Goal: Task Accomplishment & Management: Complete application form

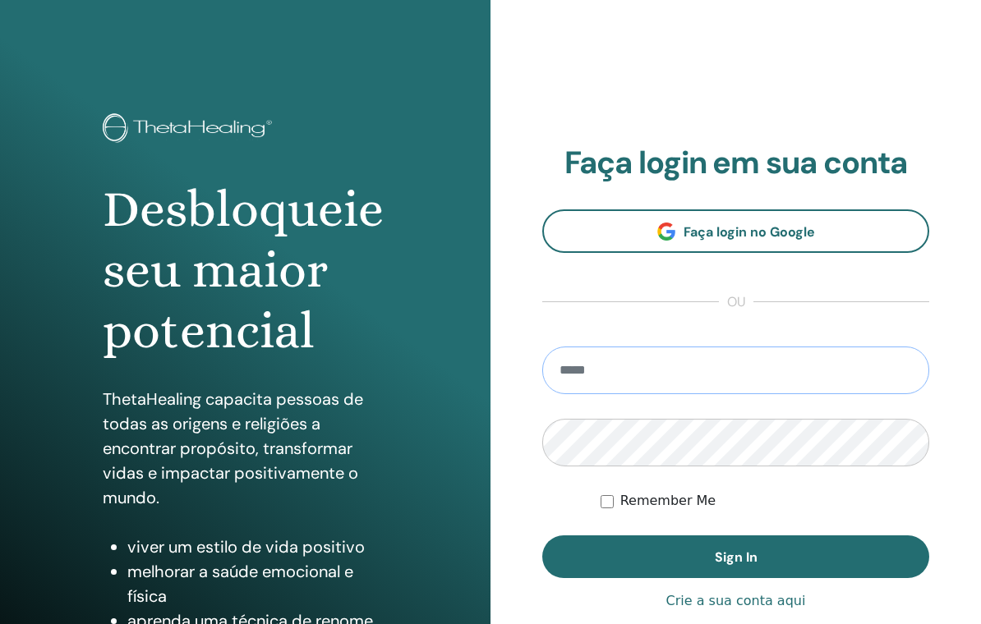
type input "**********"
click at [735, 557] on button "Sign In" at bounding box center [735, 556] width 387 height 43
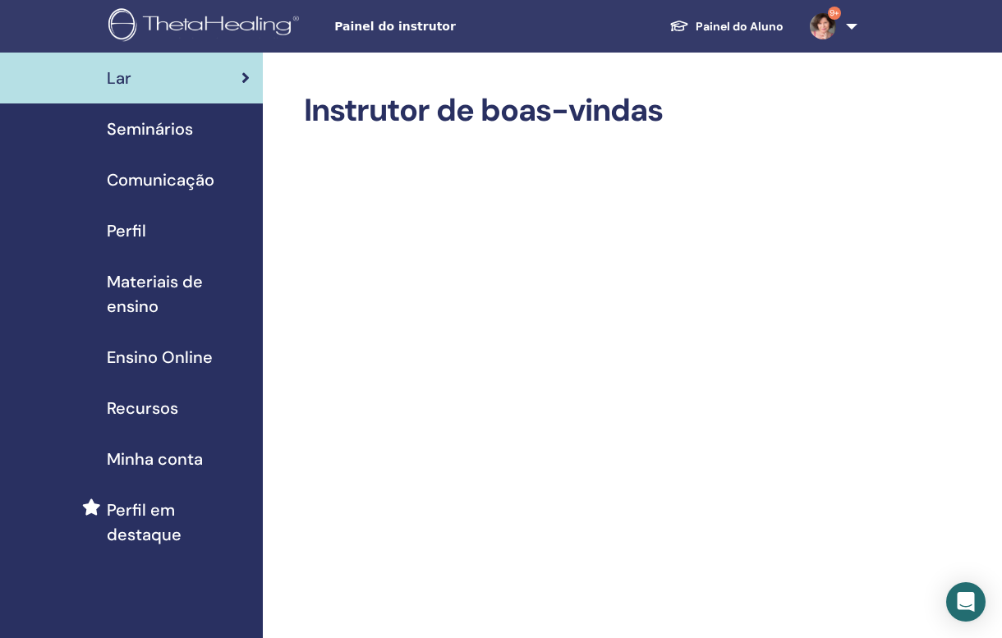
click at [139, 131] on span "Seminários" at bounding box center [150, 129] width 86 height 25
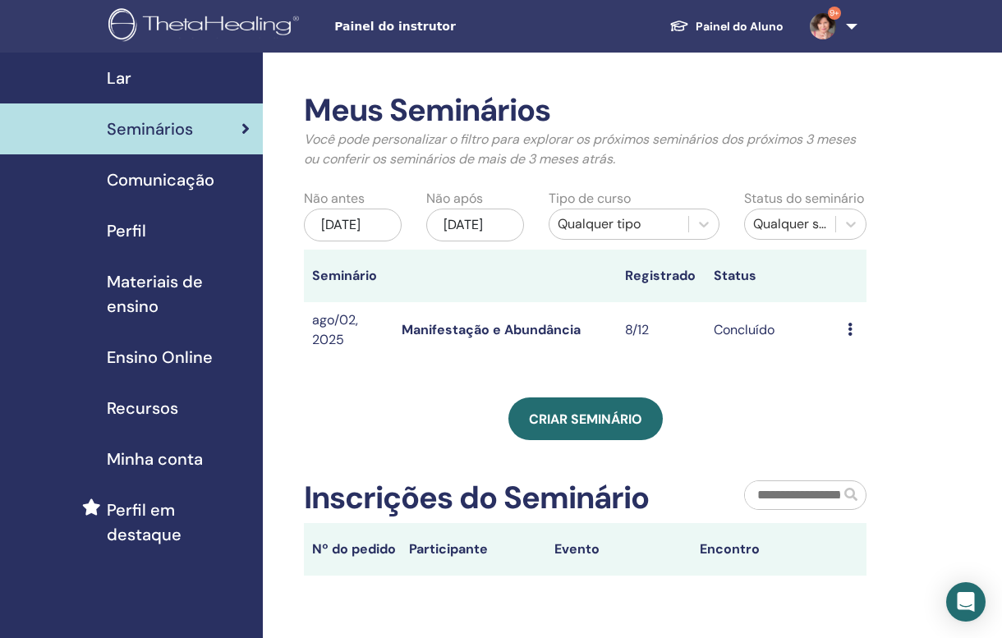
click at [490, 338] on link "Manifestação e Abundância" at bounding box center [491, 329] width 179 height 17
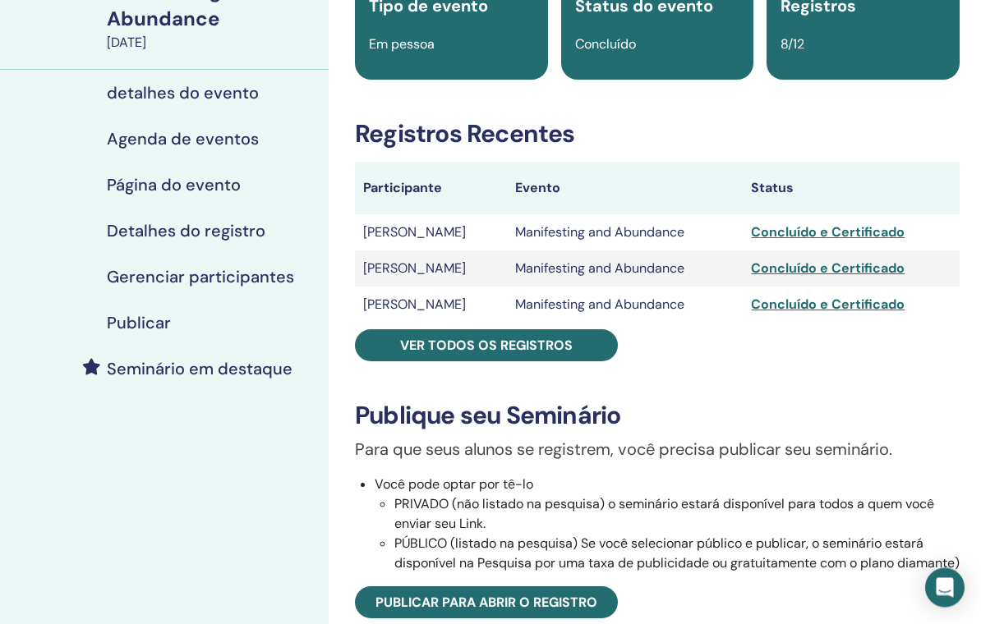
scroll to position [154, 0]
click at [463, 346] on span "Ver todos os registros" at bounding box center [486, 345] width 172 height 17
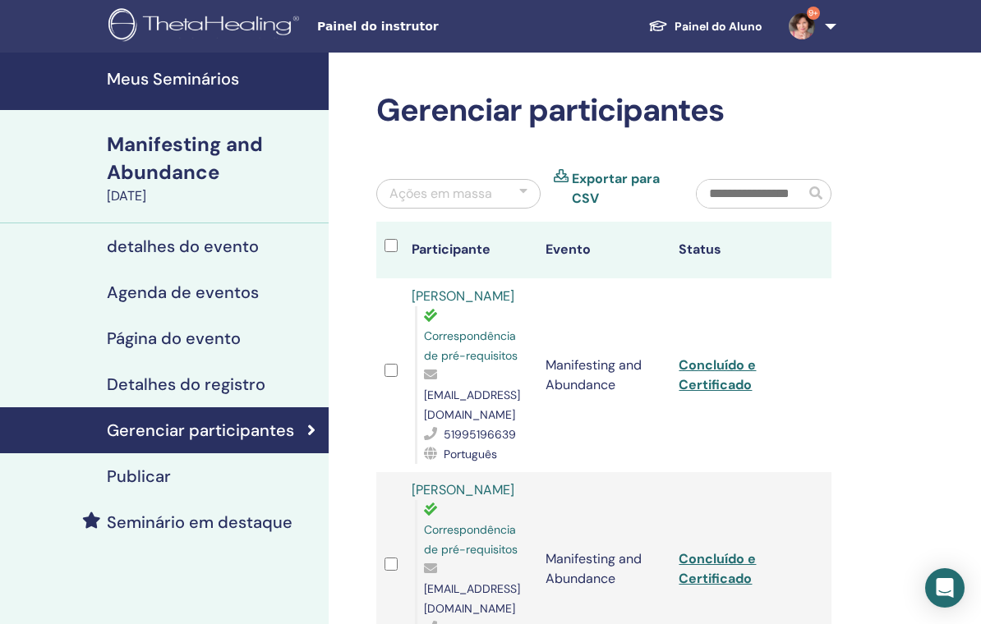
click at [103, 78] on link "Meus Seminários" at bounding box center [164, 81] width 328 height 57
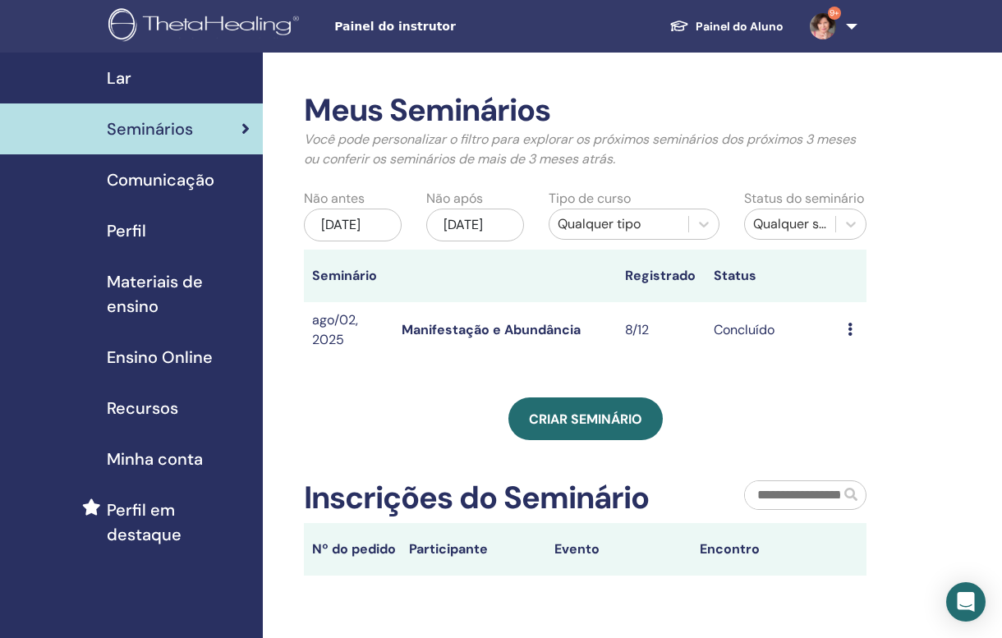
click at [105, 128] on div "Seminários" at bounding box center [131, 129] width 237 height 25
click at [592, 420] on span "Criar seminário" at bounding box center [585, 419] width 113 height 17
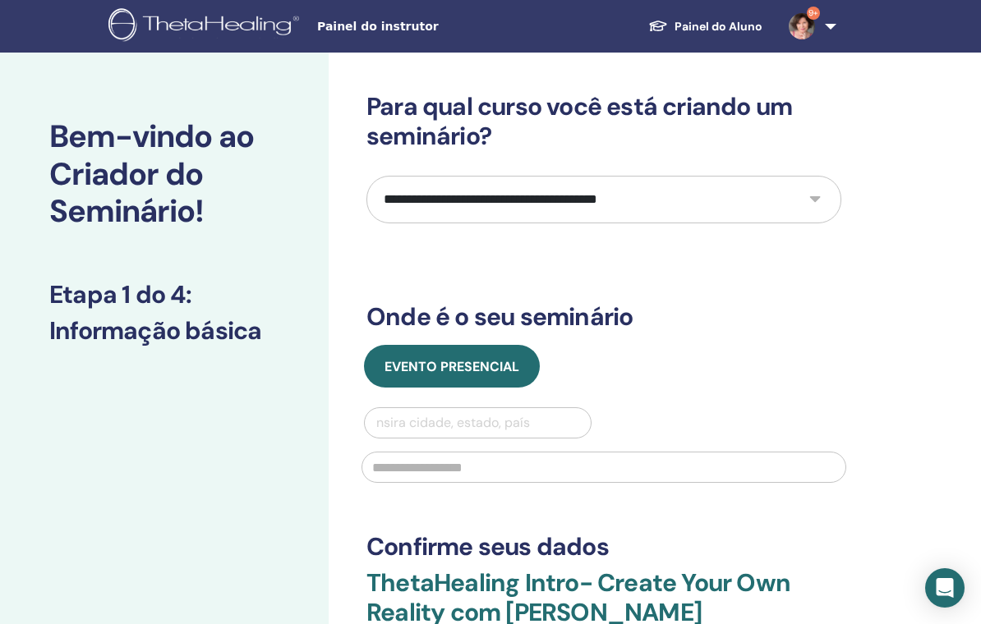
click at [804, 194] on select "**********" at bounding box center [603, 200] width 475 height 48
click at [790, 200] on select "**********" at bounding box center [603, 200] width 475 height 48
select select "****"
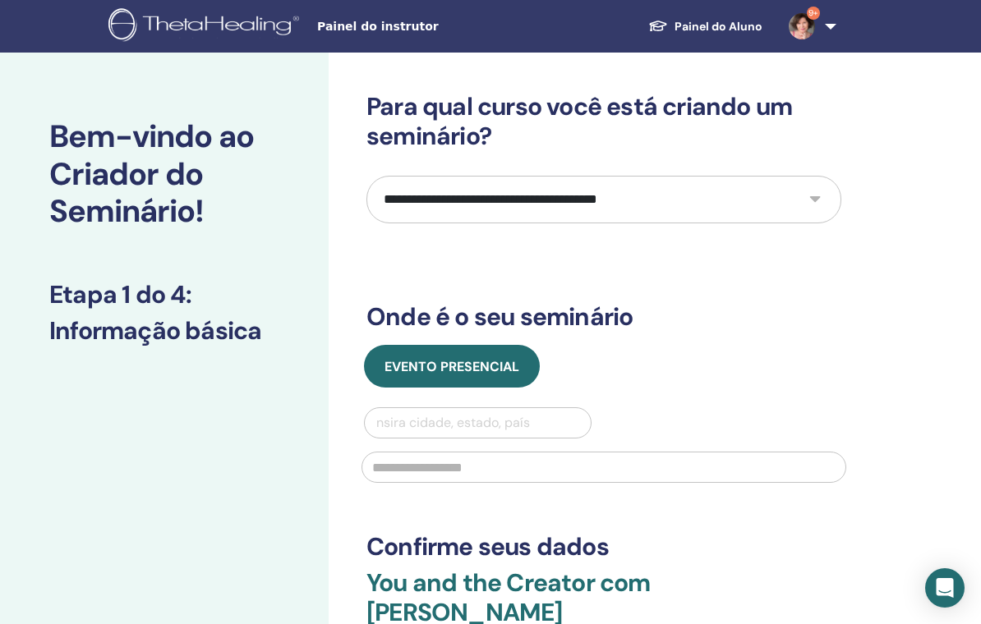
click at [503, 366] on span "Evento presencial" at bounding box center [451, 366] width 135 height 17
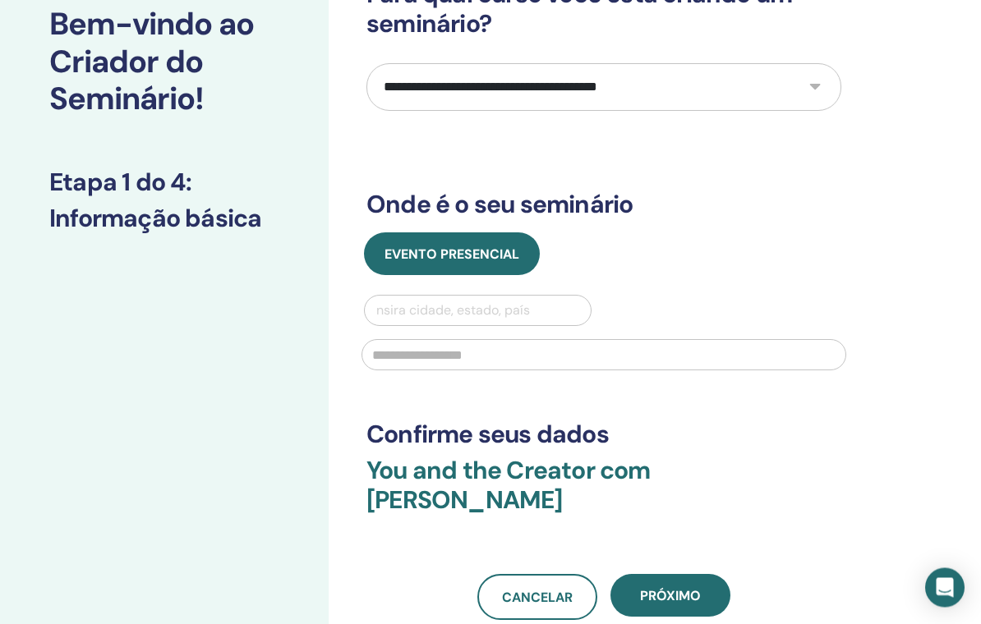
scroll to position [114, 0]
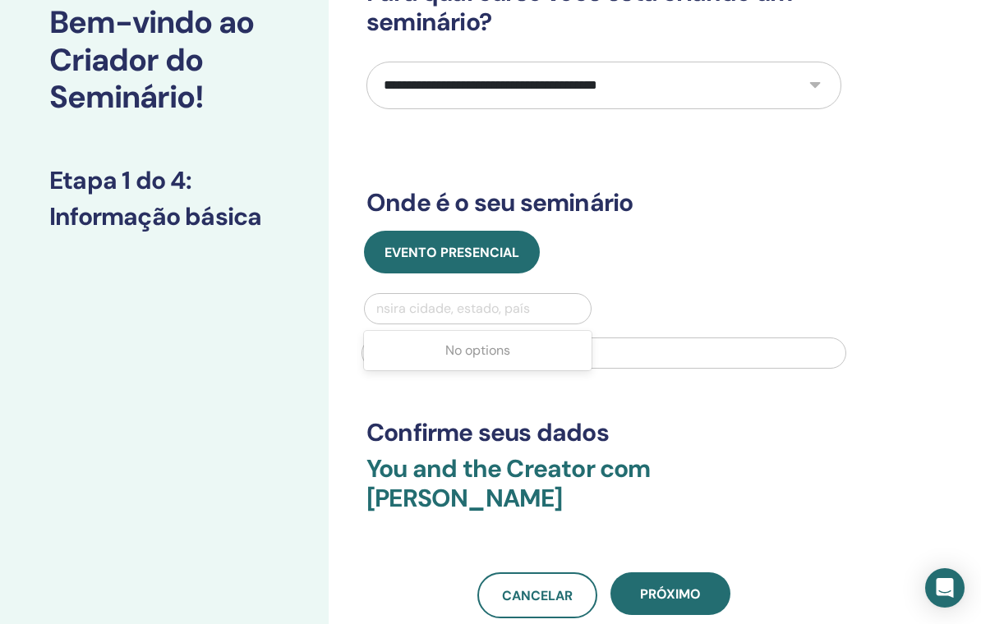
type input "*"
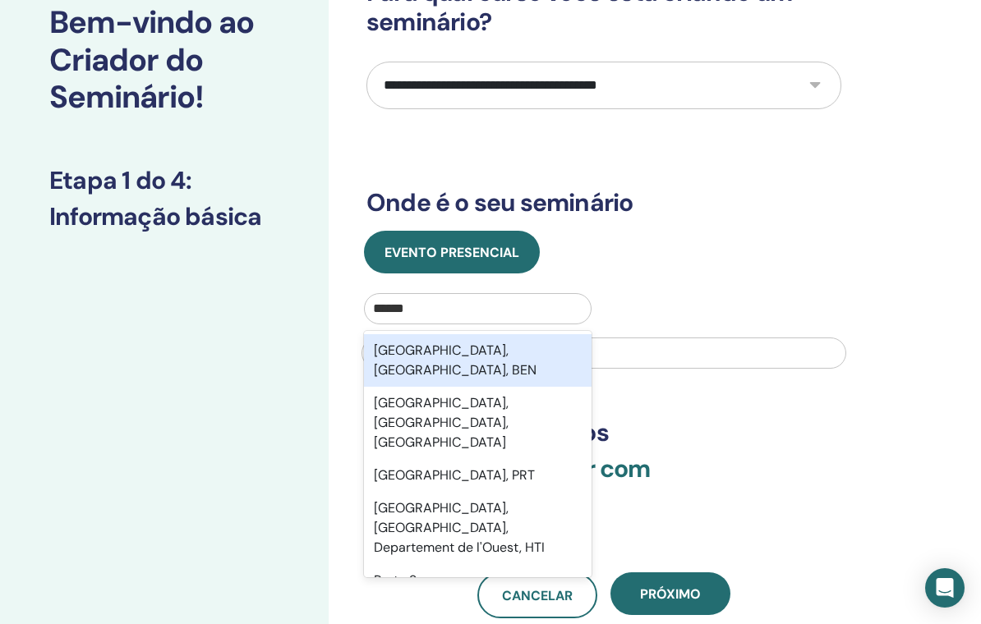
click at [542, 395] on div "Porto Alegre, Rio Grande do Sul, BRA" at bounding box center [477, 423] width 227 height 72
type input "*****"
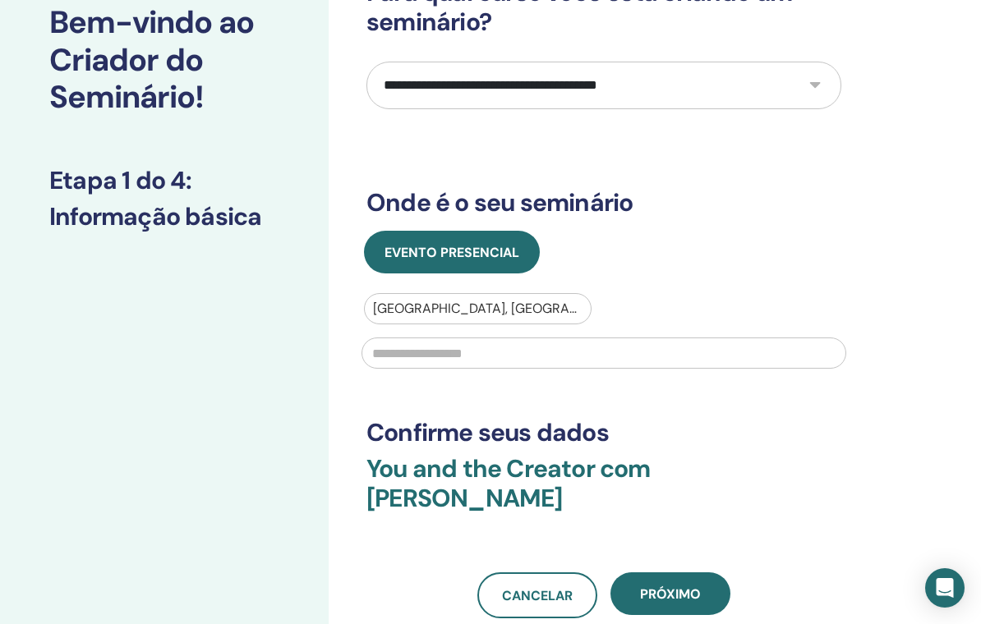
click at [500, 363] on input "text" at bounding box center [603, 353] width 485 height 31
type input "**********"
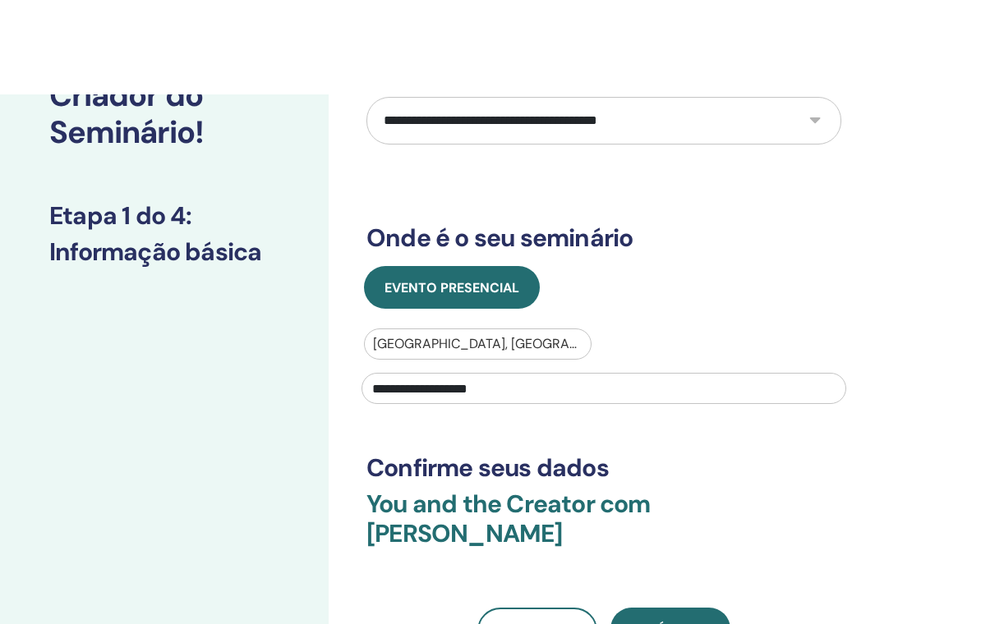
scroll to position [193, 0]
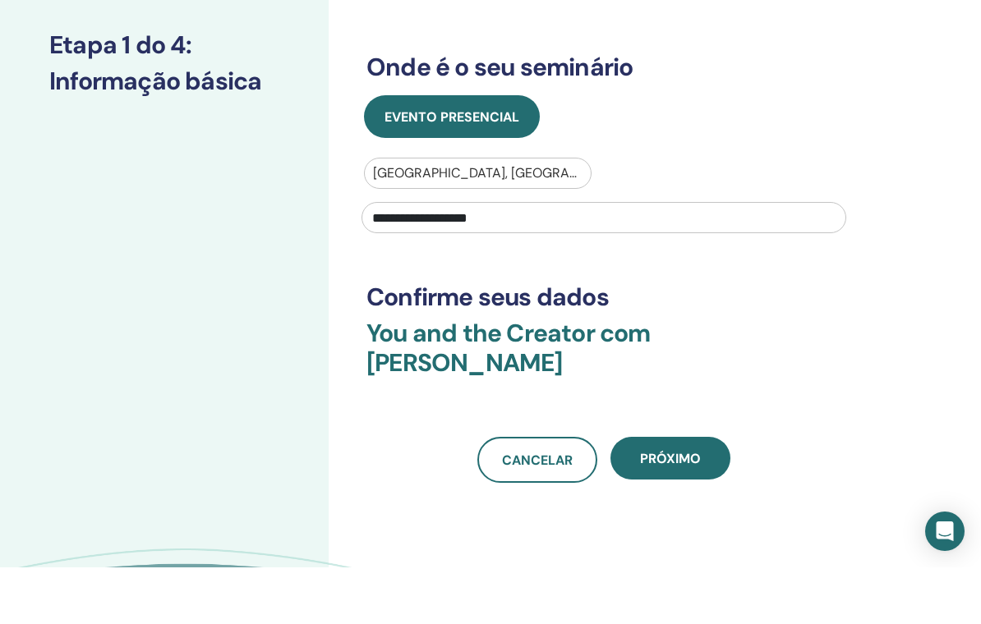
click at [683, 507] on span "Próximo" at bounding box center [670, 515] width 61 height 17
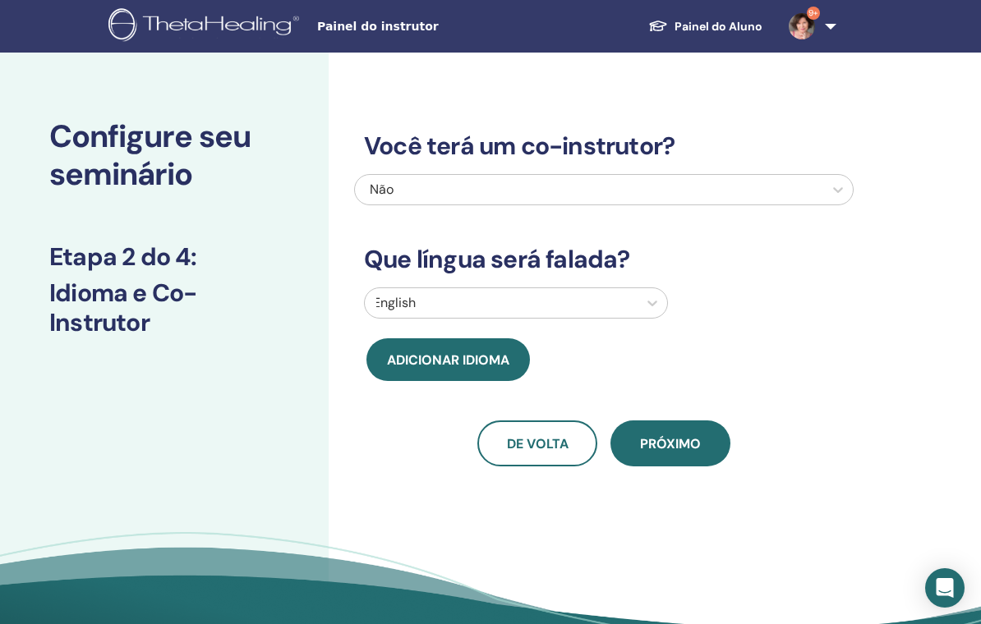
scroll to position [0, 0]
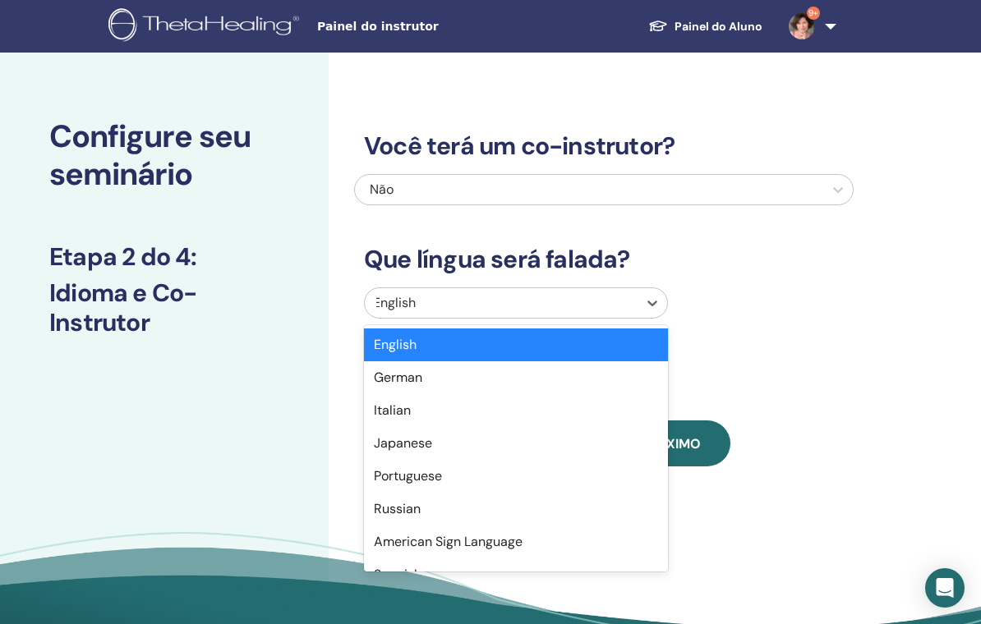
click at [446, 480] on div "Portuguese" at bounding box center [516, 476] width 304 height 33
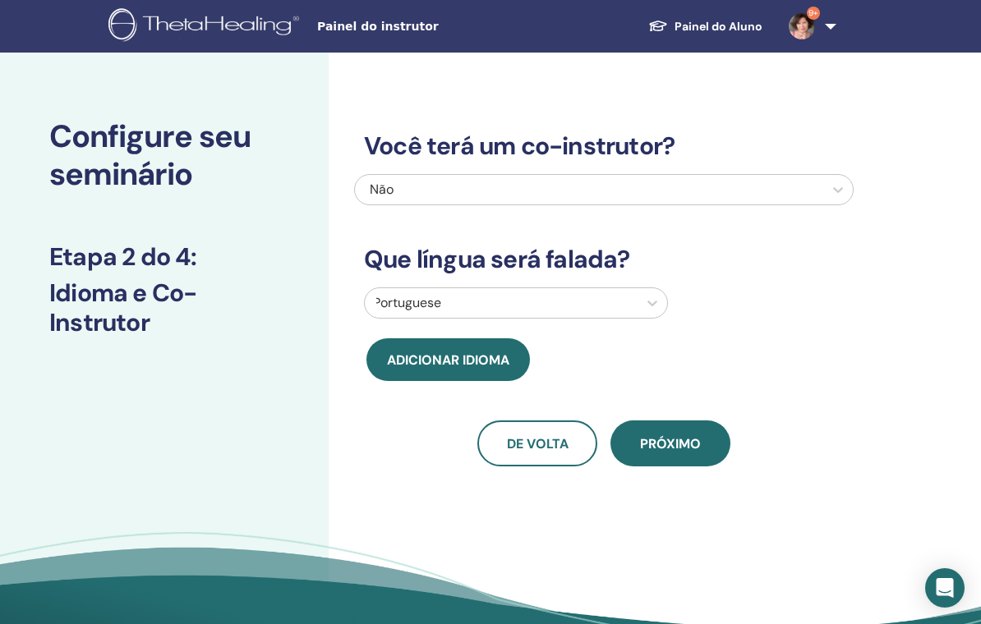
click at [679, 441] on span "Próximo" at bounding box center [670, 443] width 61 height 17
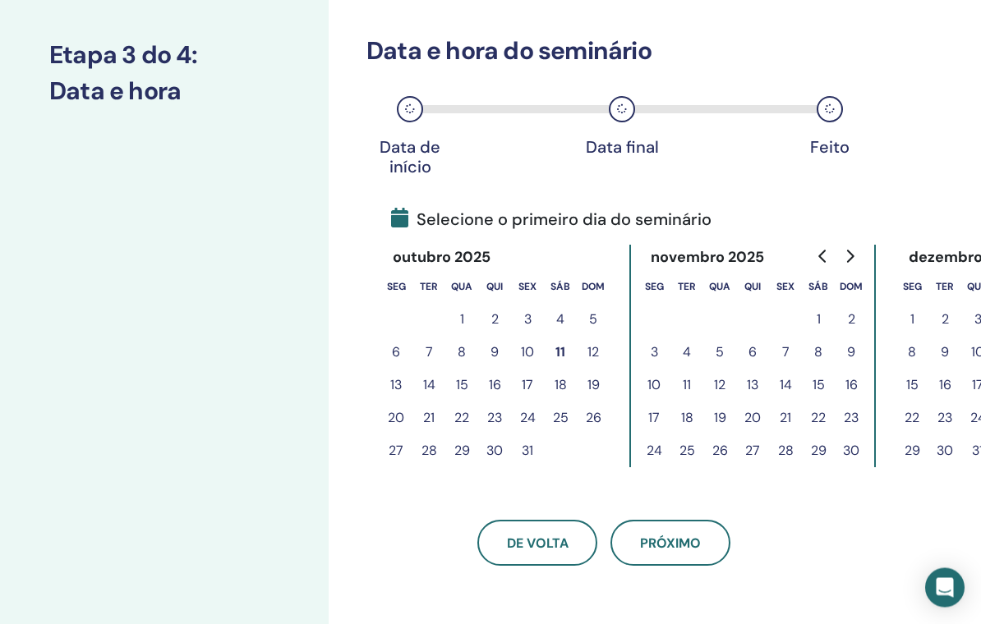
scroll to position [205, 0]
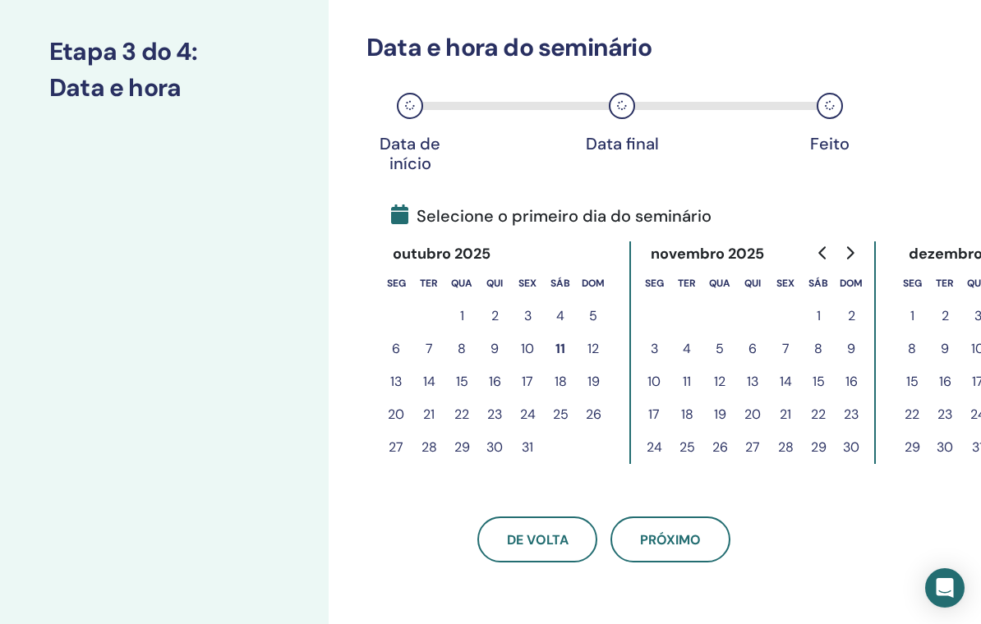
click at [823, 317] on button "1" at bounding box center [817, 316] width 33 height 33
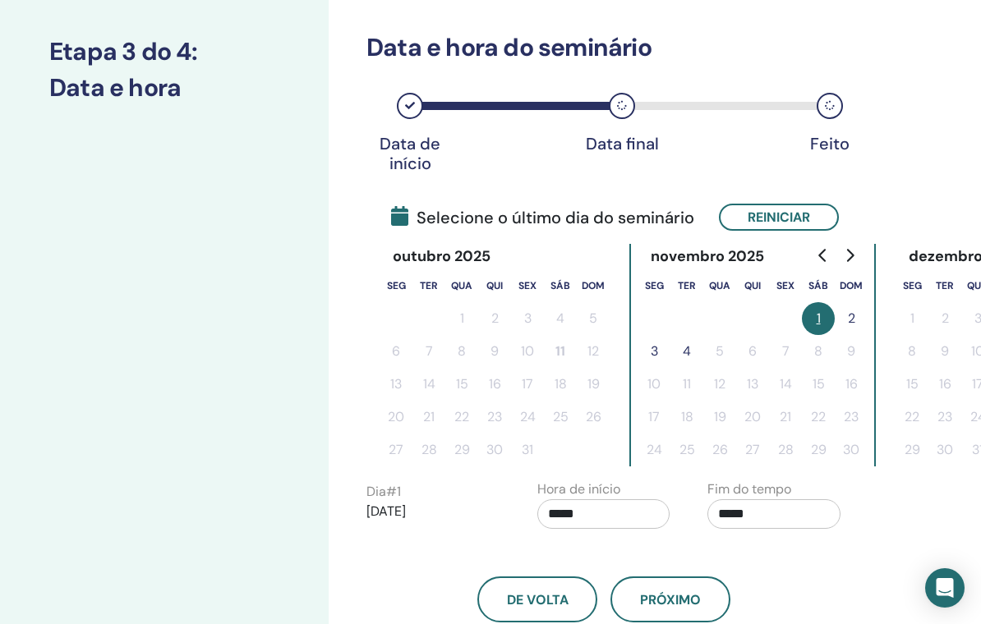
click at [847, 328] on button "2" at bounding box center [850, 318] width 33 height 33
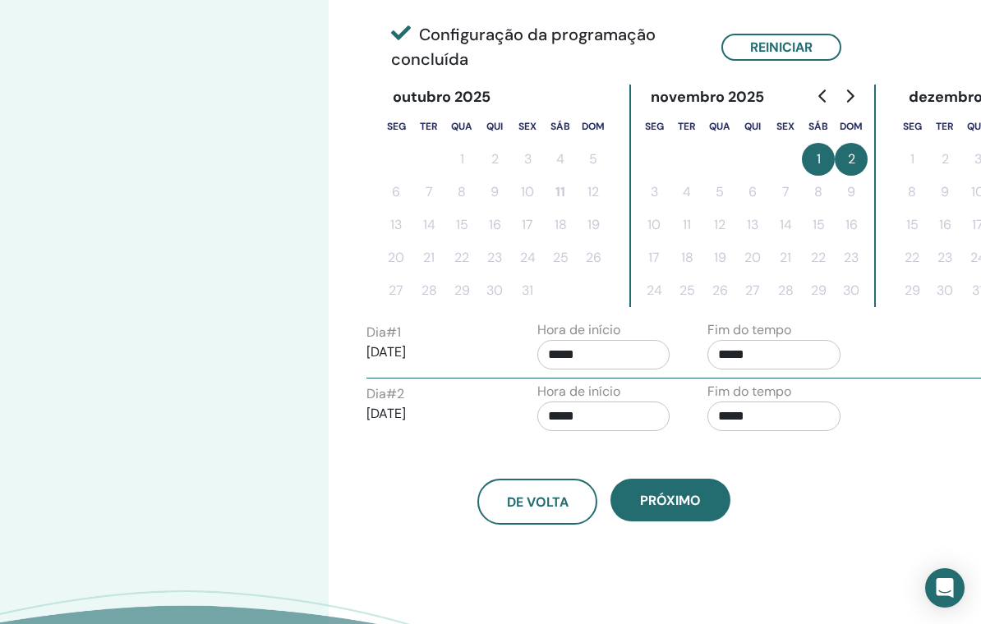
scroll to position [389, 0]
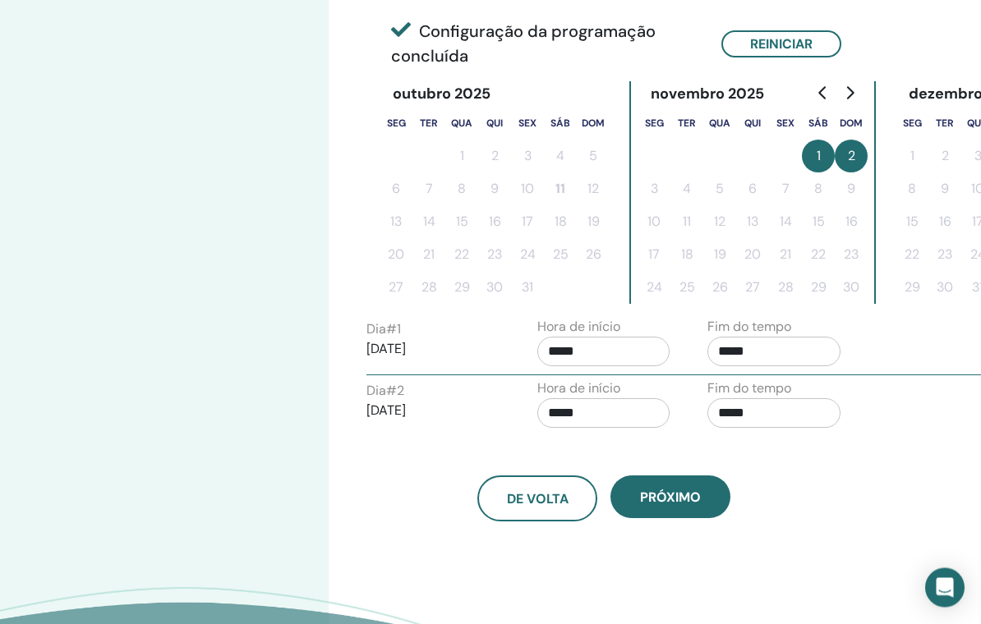
click at [774, 355] on input "*****" at bounding box center [773, 353] width 133 height 30
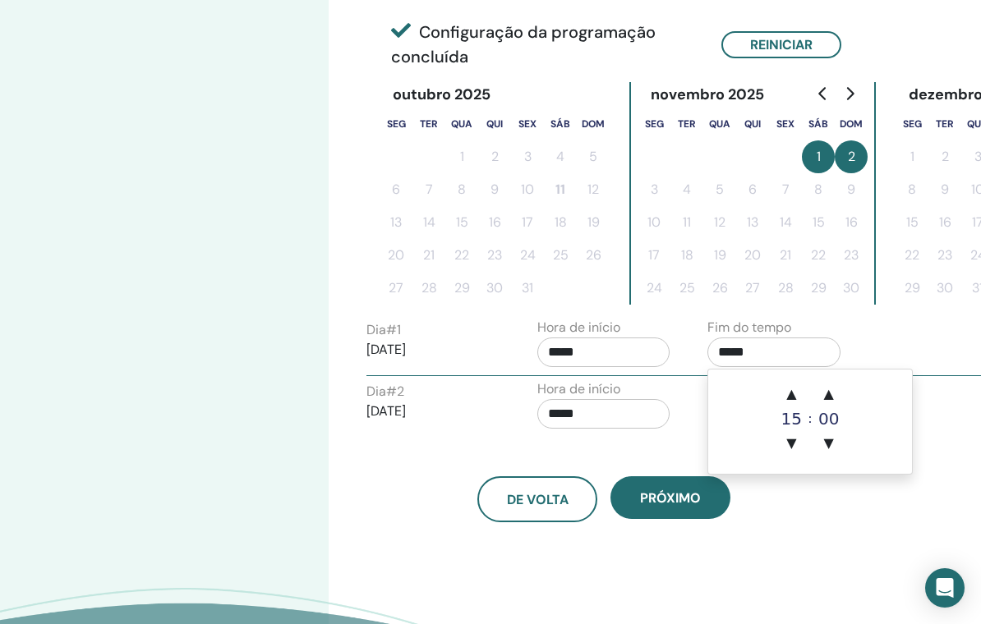
click at [790, 394] on span "▲" at bounding box center [790, 394] width 33 height 33
click at [790, 393] on span "▲" at bounding box center [790, 394] width 33 height 33
click at [789, 387] on span "▲" at bounding box center [790, 394] width 33 height 33
type input "*****"
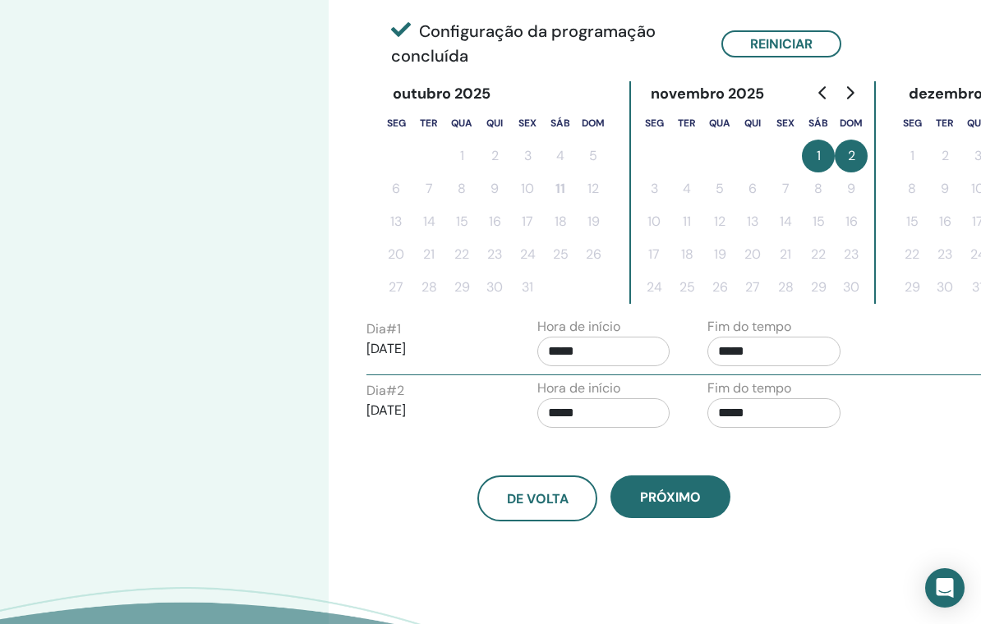
click at [647, 418] on input "*****" at bounding box center [603, 413] width 133 height 30
click at [764, 420] on input "*****" at bounding box center [773, 414] width 133 height 30
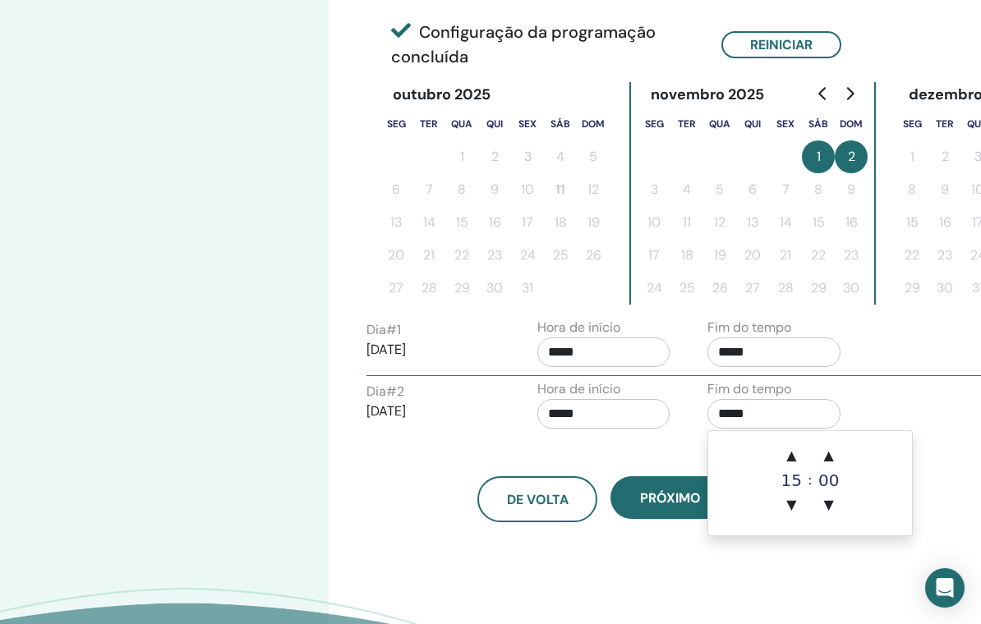
click at [791, 455] on span "▲" at bounding box center [790, 455] width 33 height 33
click at [790, 455] on span "▲" at bounding box center [790, 455] width 33 height 33
click at [790, 454] on span "▲" at bounding box center [790, 455] width 33 height 33
type input "*****"
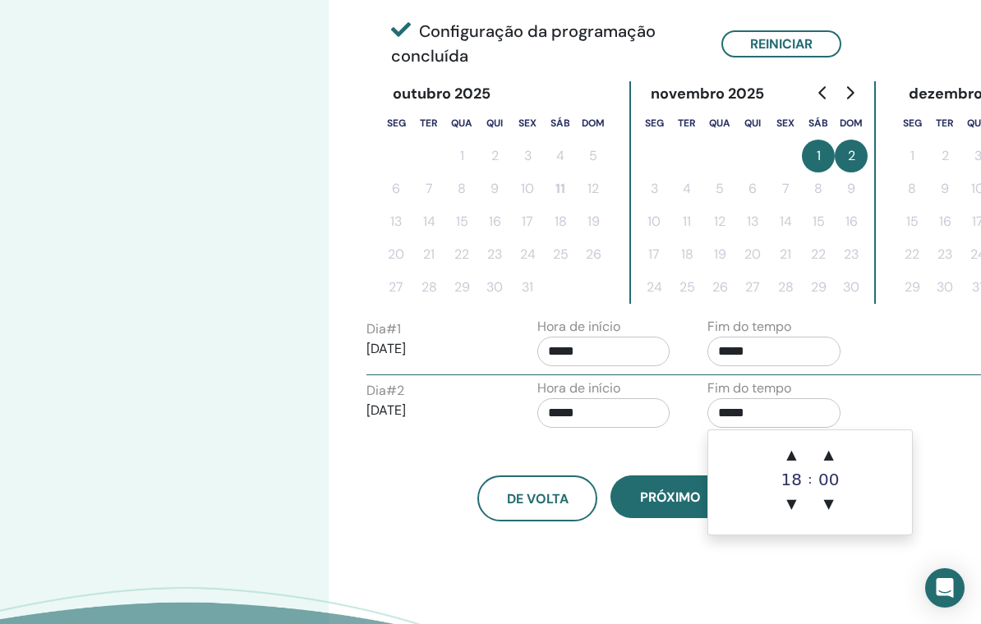
click at [881, 416] on div "Dia # 2 2025/11/02 Hora de início ***** Fim do tempo *****" at bounding box center [695, 407] width 682 height 57
click at [682, 498] on span "Próximo" at bounding box center [670, 497] width 61 height 17
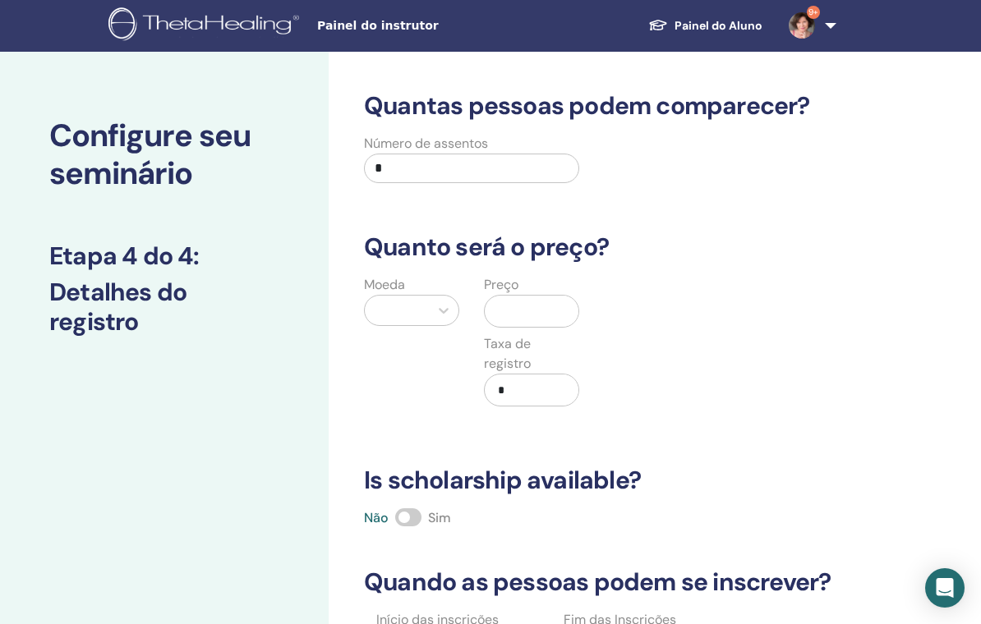
scroll to position [0, 0]
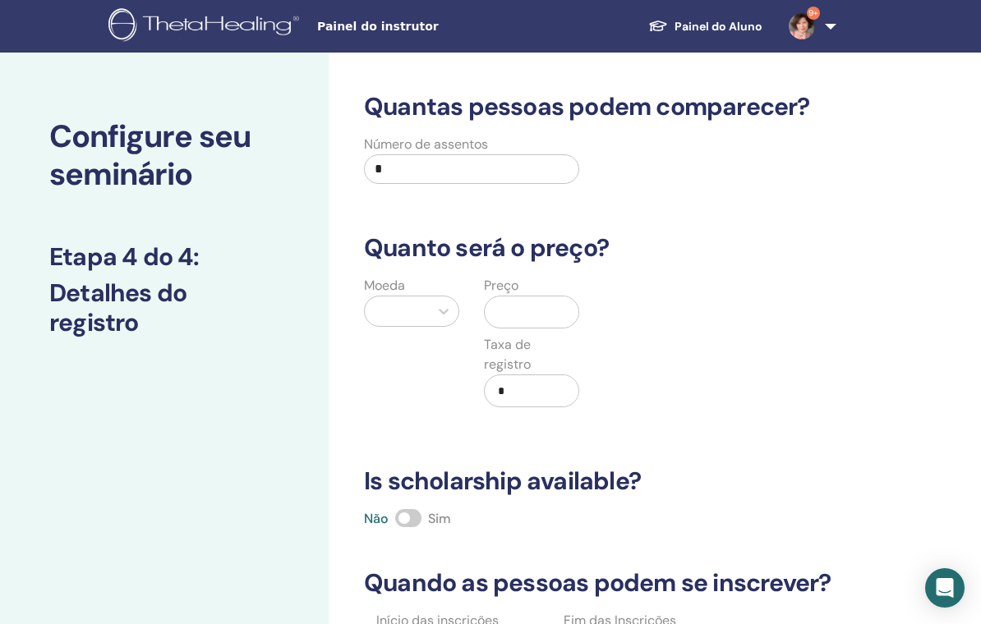
click at [447, 180] on input "*" at bounding box center [471, 169] width 215 height 30
type input "**"
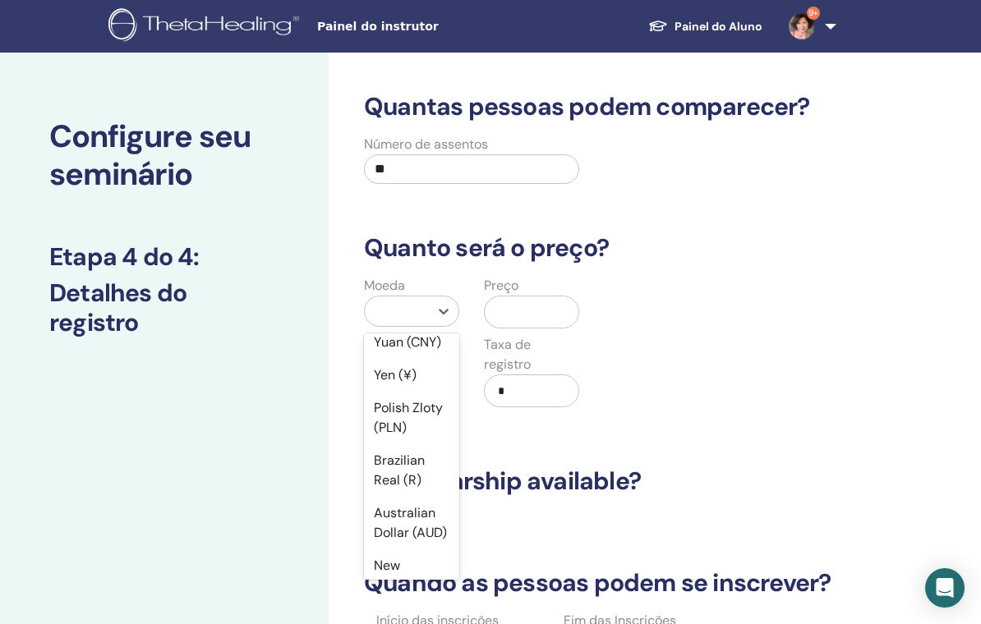
scroll to position [259, 0]
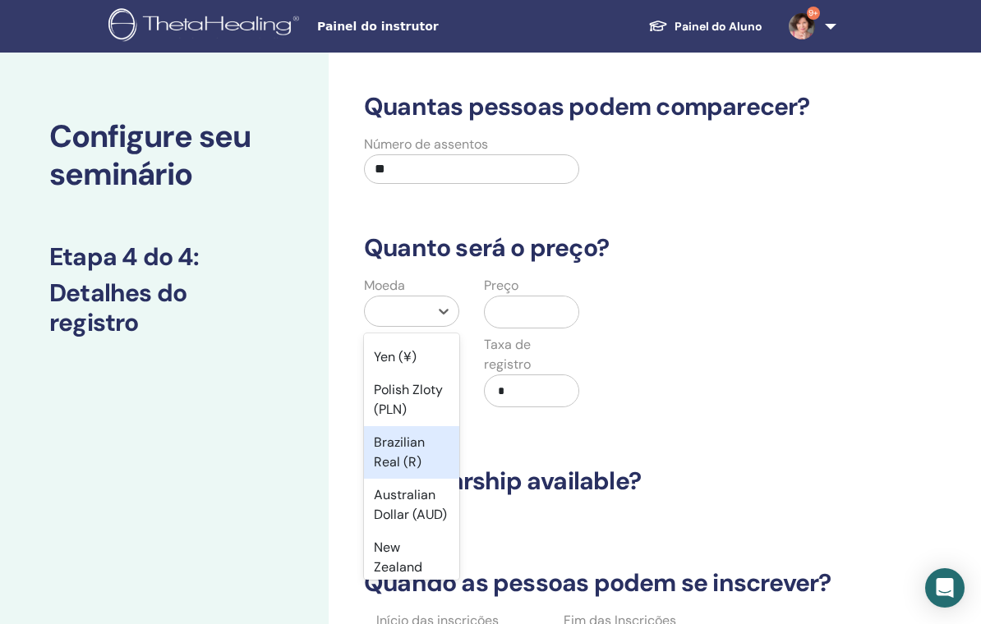
click at [412, 448] on div "Brazilian Real (R)" at bounding box center [411, 452] width 95 height 53
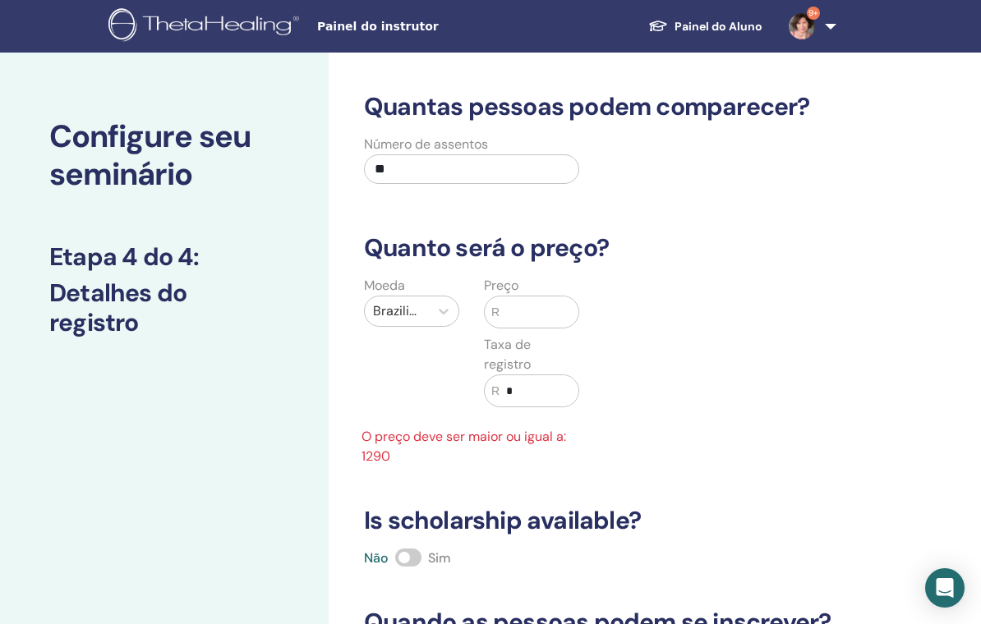
click at [535, 393] on input "*" at bounding box center [538, 390] width 79 height 31
type input "*"
type input "***"
click at [544, 315] on input "text" at bounding box center [538, 311] width 79 height 31
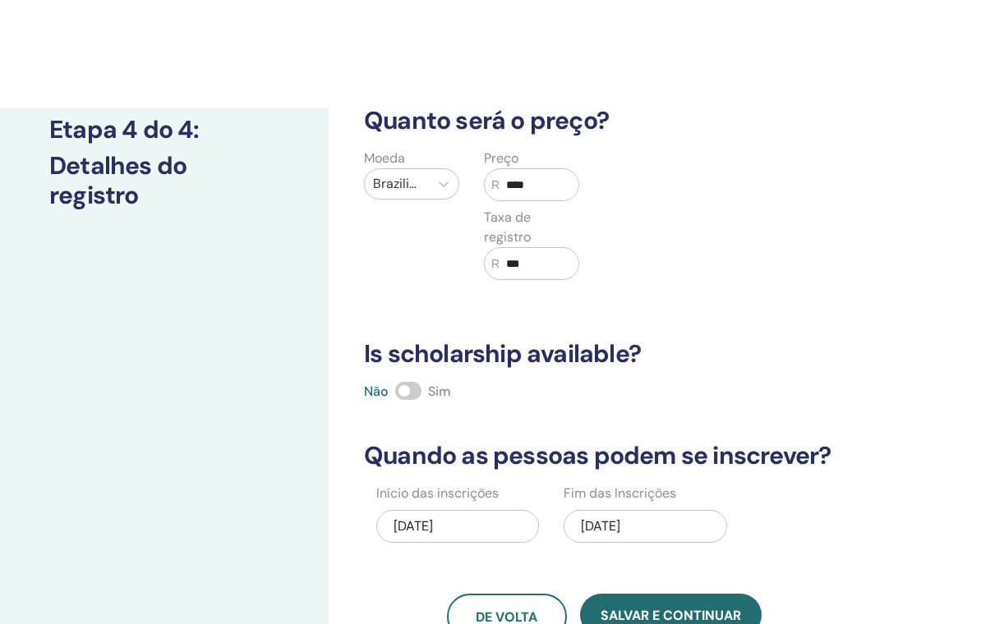
scroll to position [237, 0]
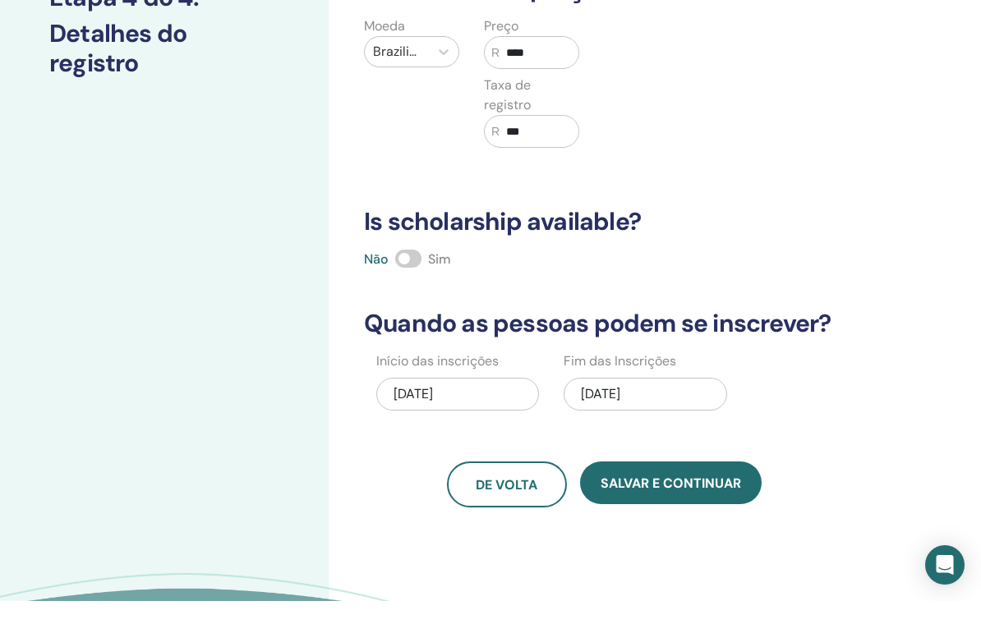
type input "****"
click at [631, 401] on div "11/02/2025" at bounding box center [644, 417] width 163 height 33
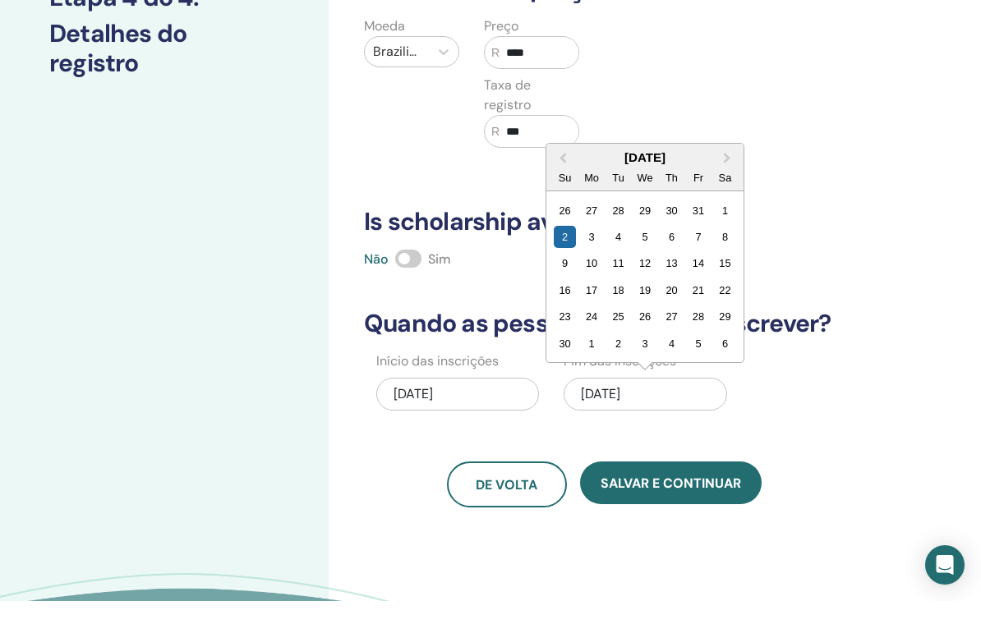
scroll to position [259, 0]
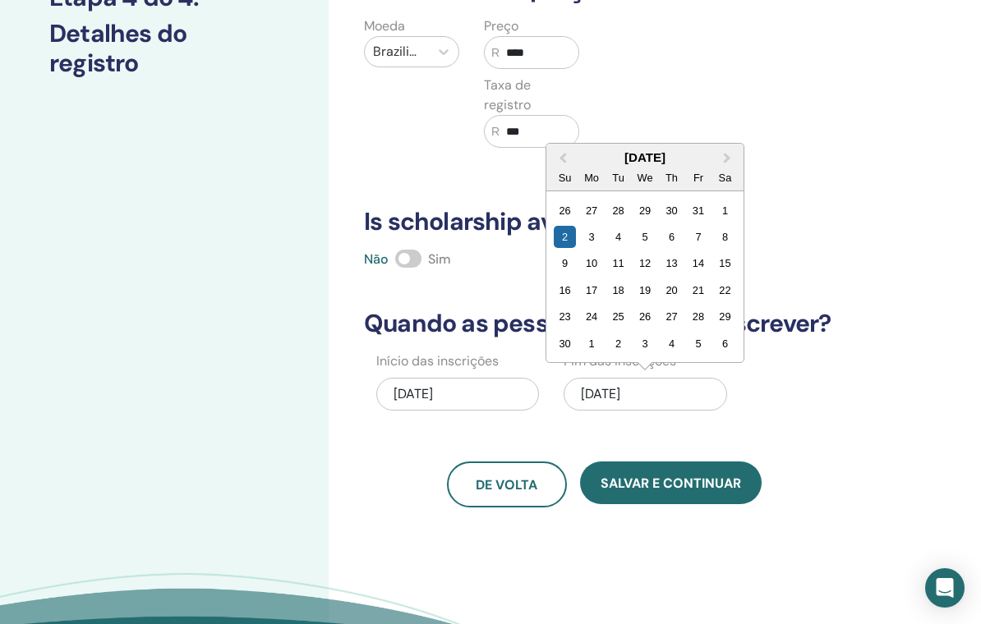
click at [622, 217] on div "28" at bounding box center [618, 211] width 22 height 22
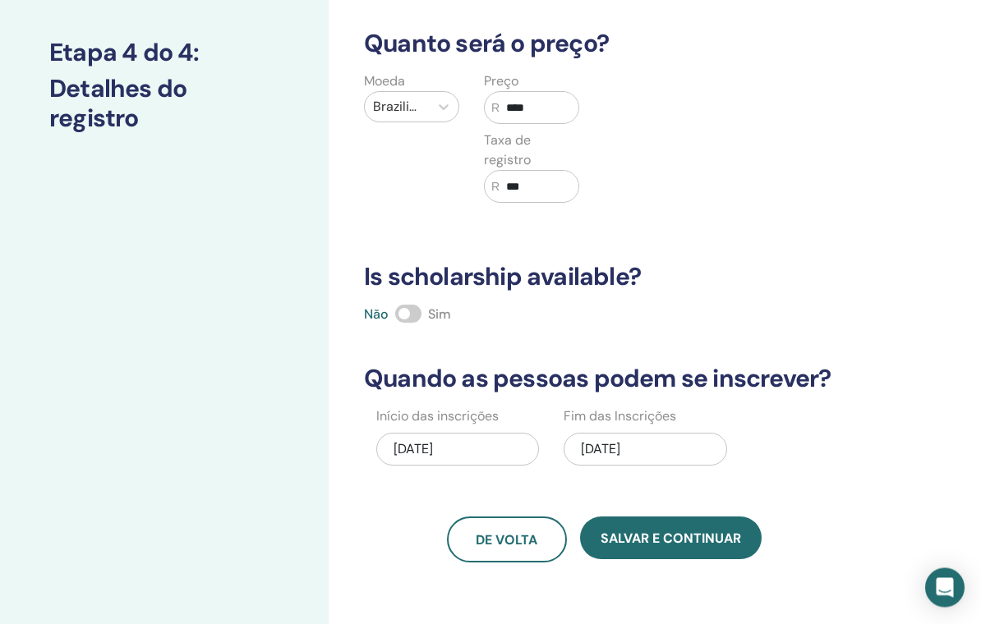
scroll to position [204, 0]
click at [700, 536] on span "Salvar e continuar" at bounding box center [670, 538] width 140 height 17
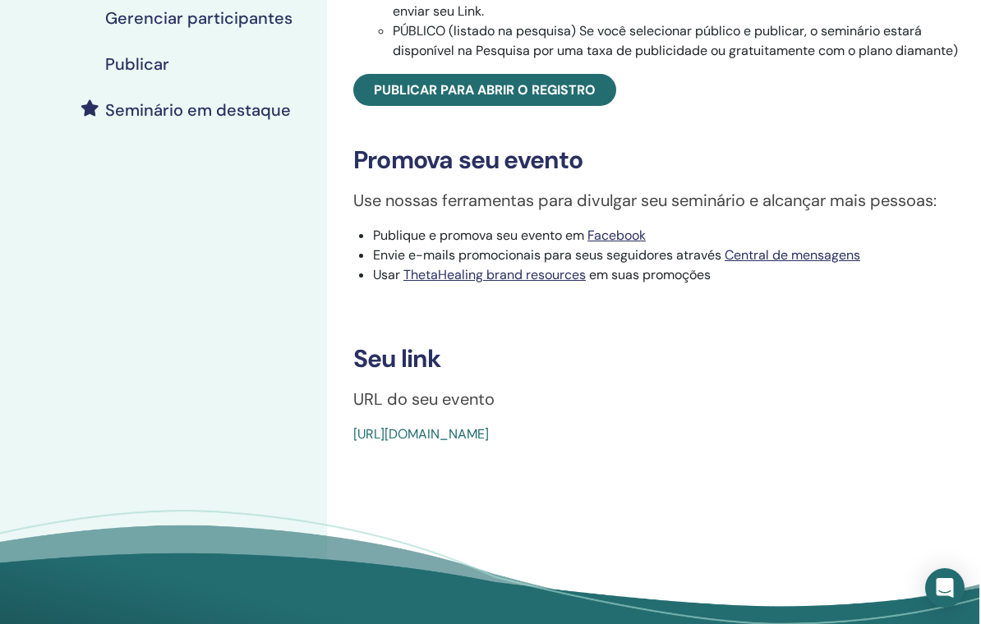
scroll to position [338, 2]
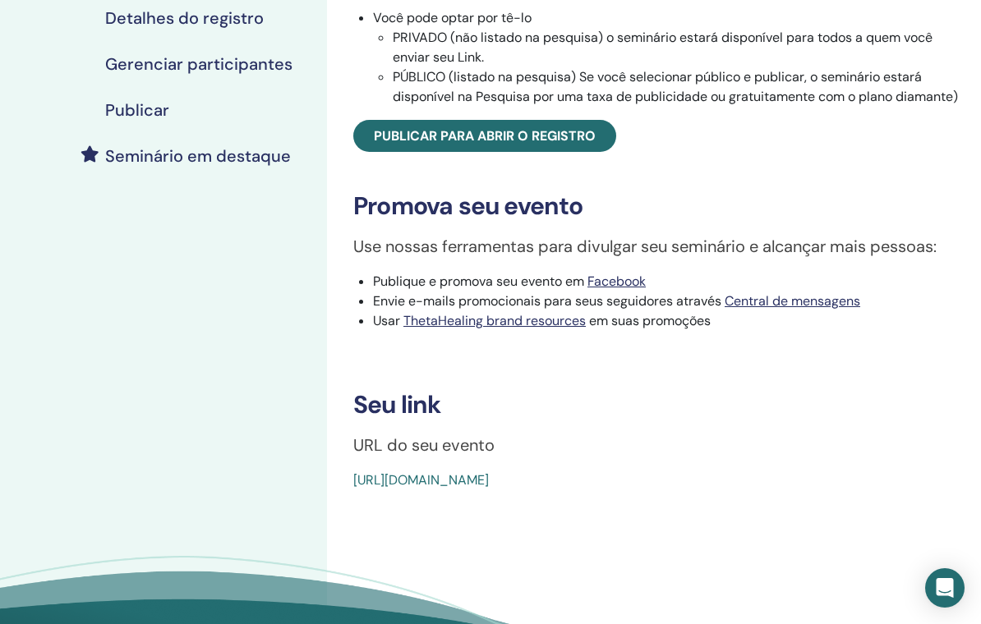
click at [550, 145] on span "Publicar para abrir o registro" at bounding box center [485, 135] width 222 height 17
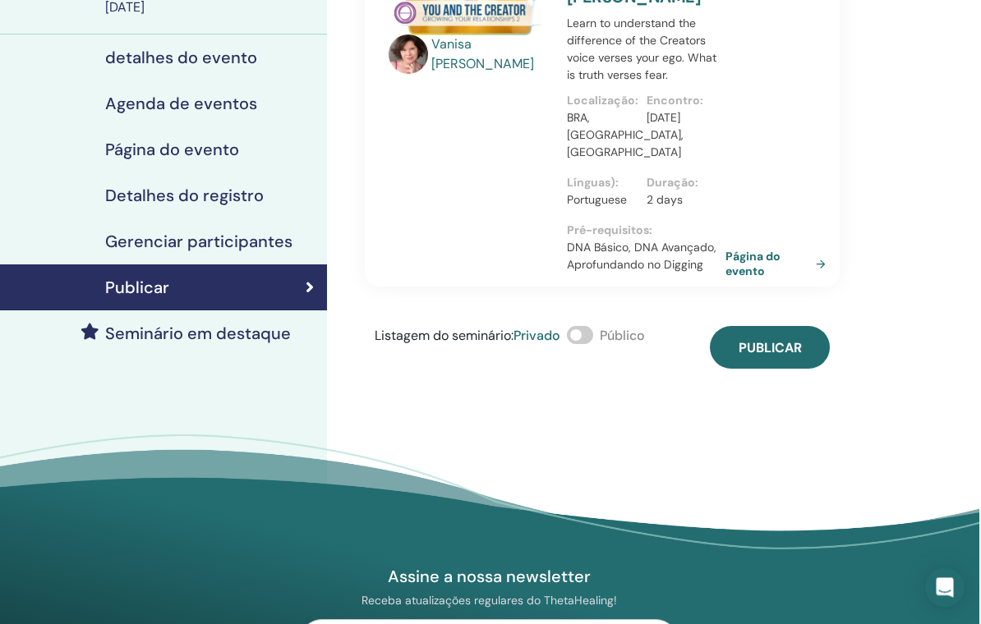
scroll to position [0, 2]
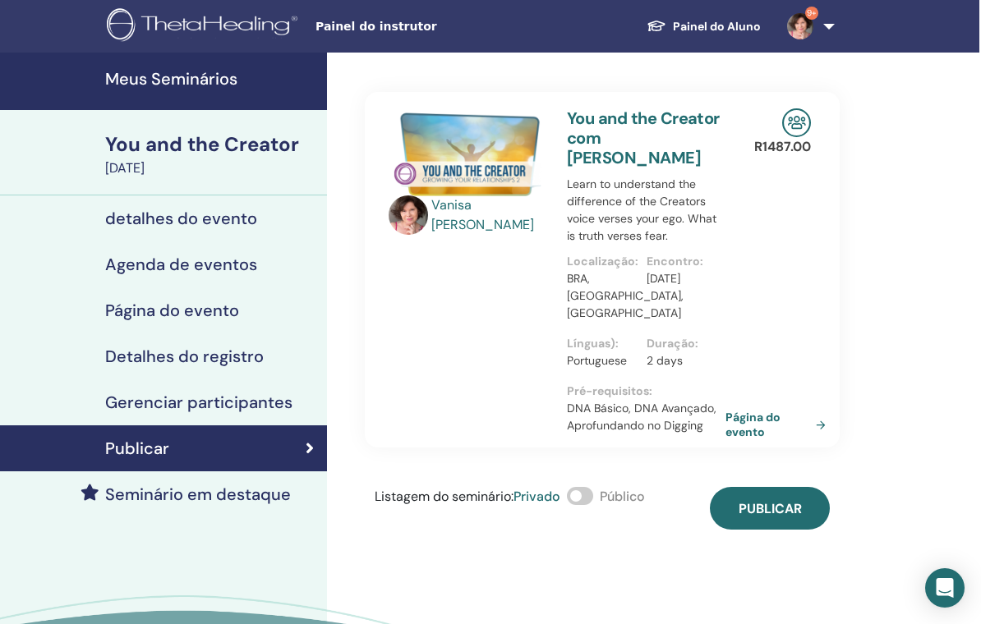
click at [769, 500] on span "Publicar" at bounding box center [769, 508] width 63 height 17
click at [138, 226] on h4 "detalhes do evento" at bounding box center [181, 219] width 152 height 20
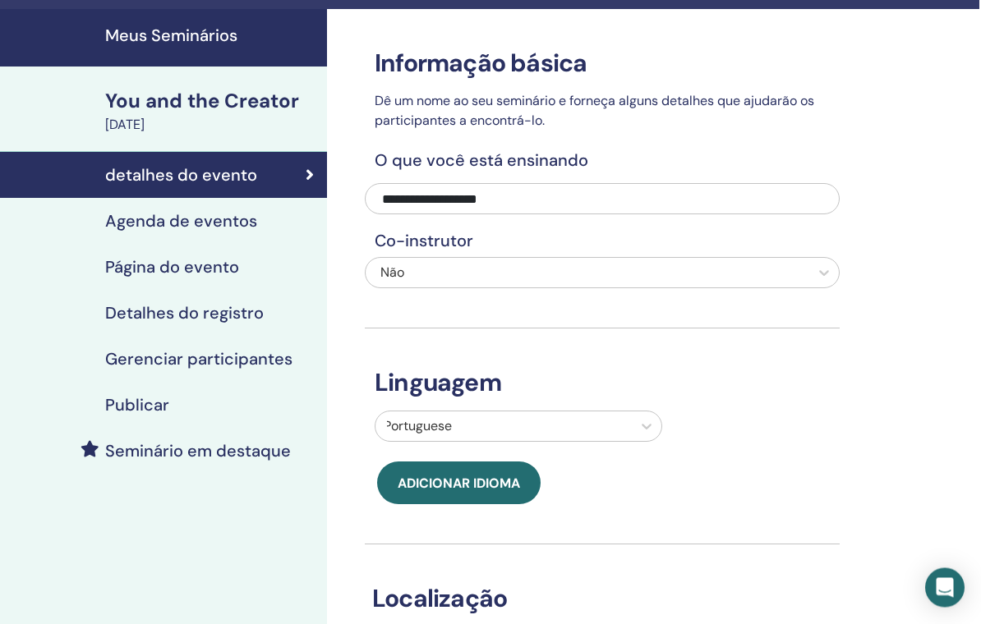
scroll to position [1, 2]
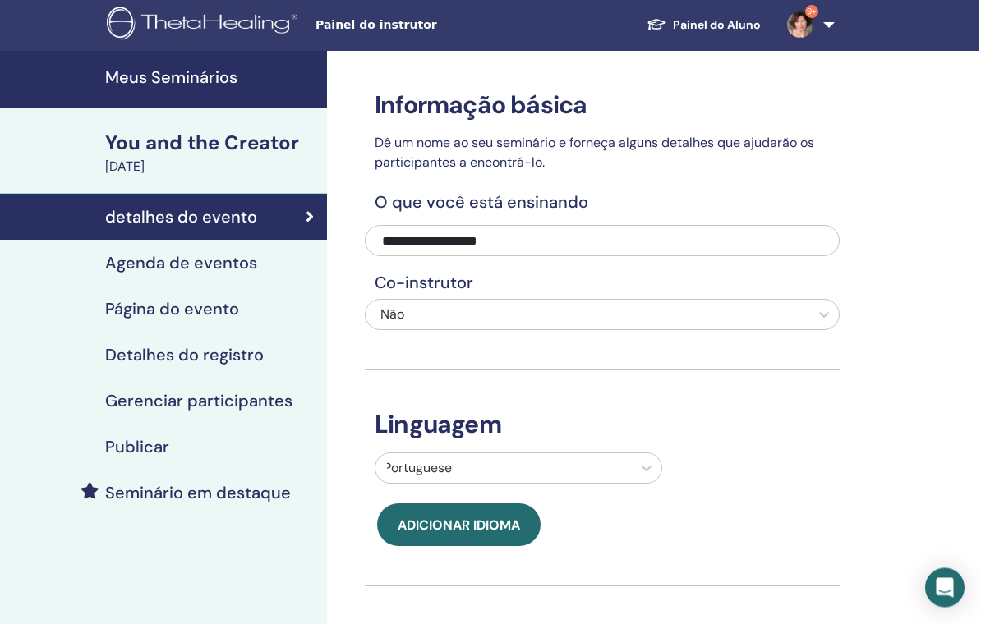
click at [129, 351] on h4 "Detalhes do registro" at bounding box center [184, 356] width 158 height 20
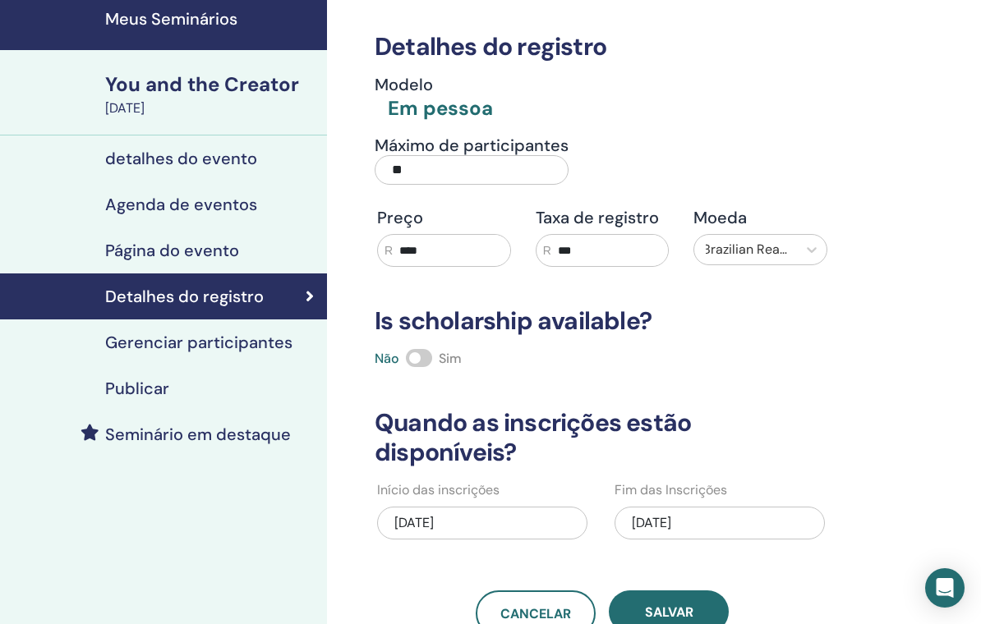
scroll to position [62, 2]
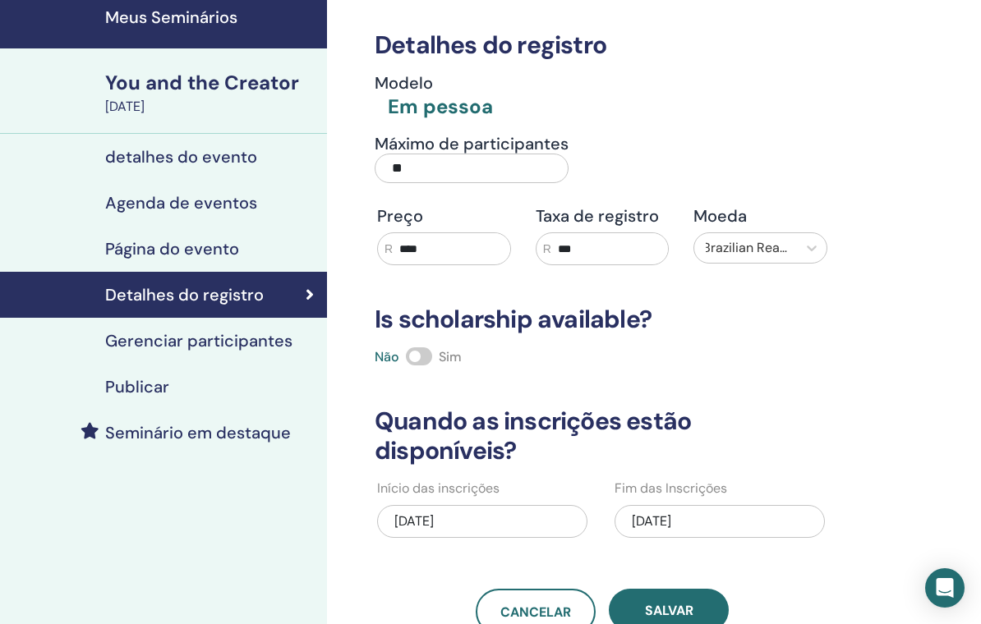
click at [122, 249] on h4 "Página do evento" at bounding box center [172, 249] width 134 height 20
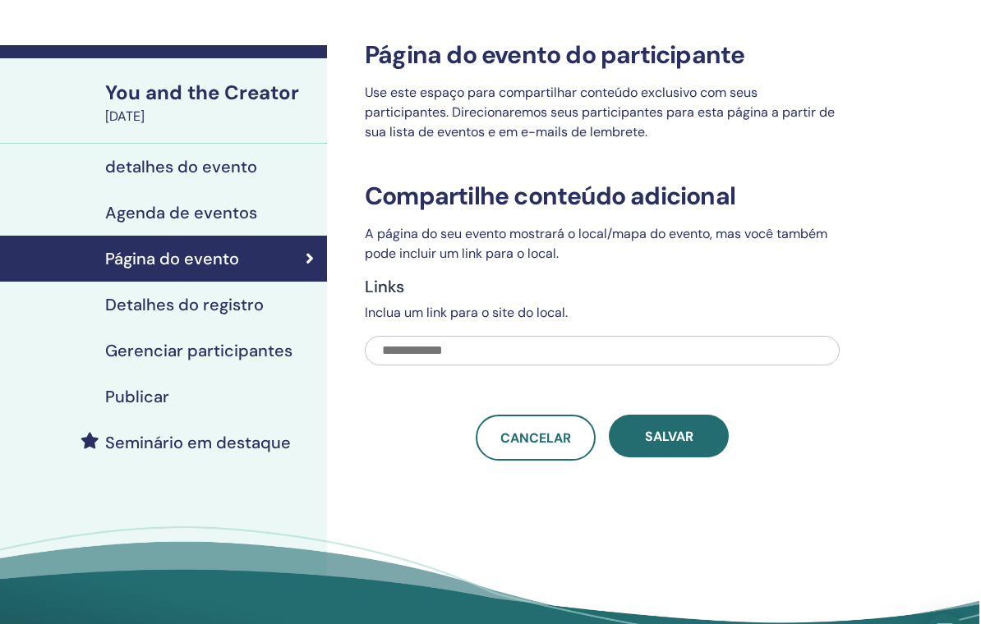
scroll to position [0, 2]
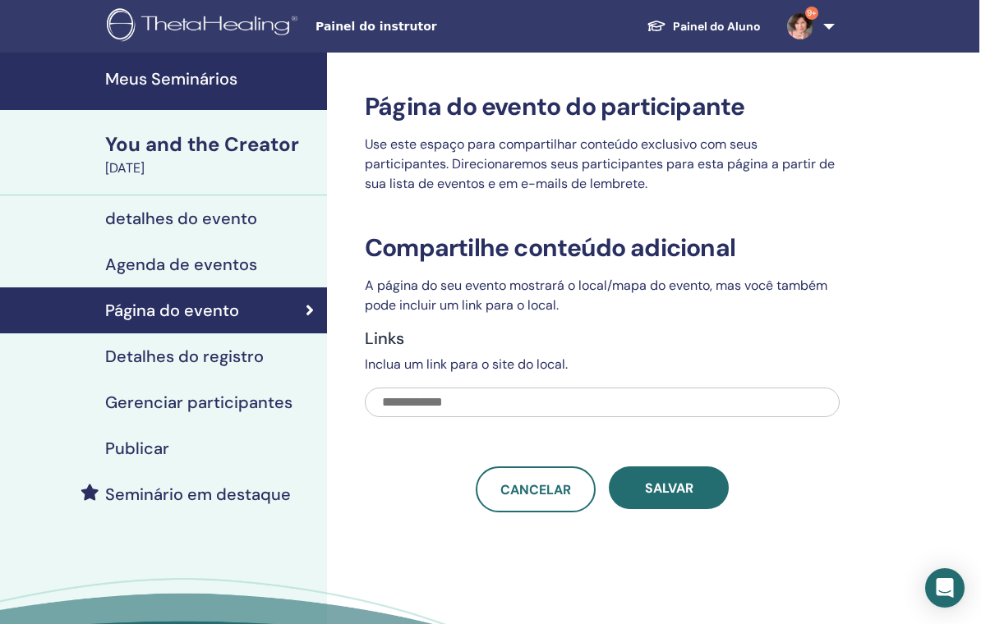
click at [127, 219] on h4 "detalhes do evento" at bounding box center [181, 219] width 152 height 20
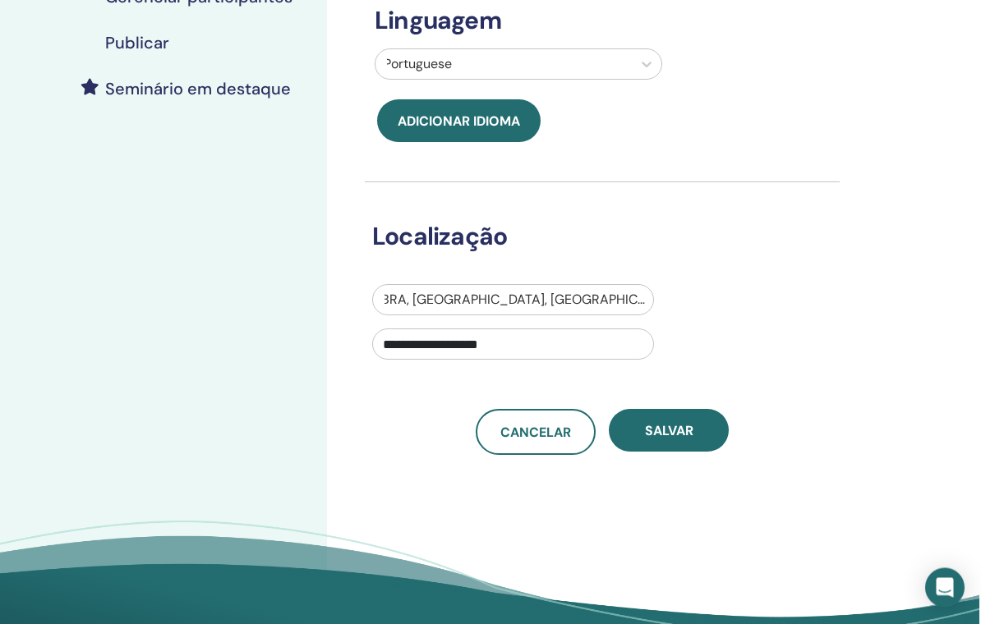
scroll to position [406, 2]
click at [680, 434] on span "Salvar" at bounding box center [669, 430] width 48 height 17
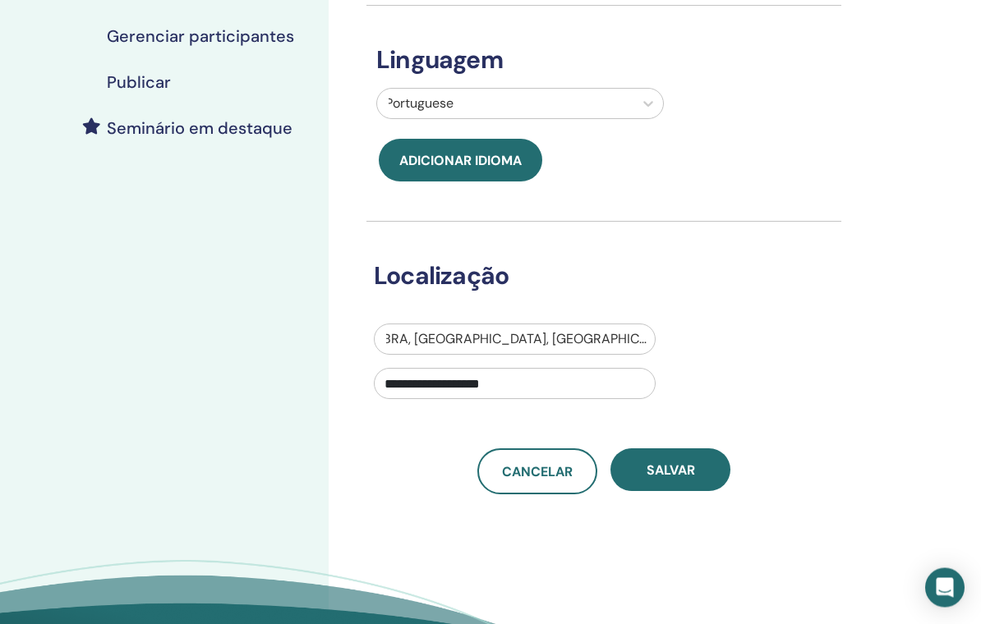
click at [681, 466] on span "Salvar" at bounding box center [670, 470] width 48 height 17
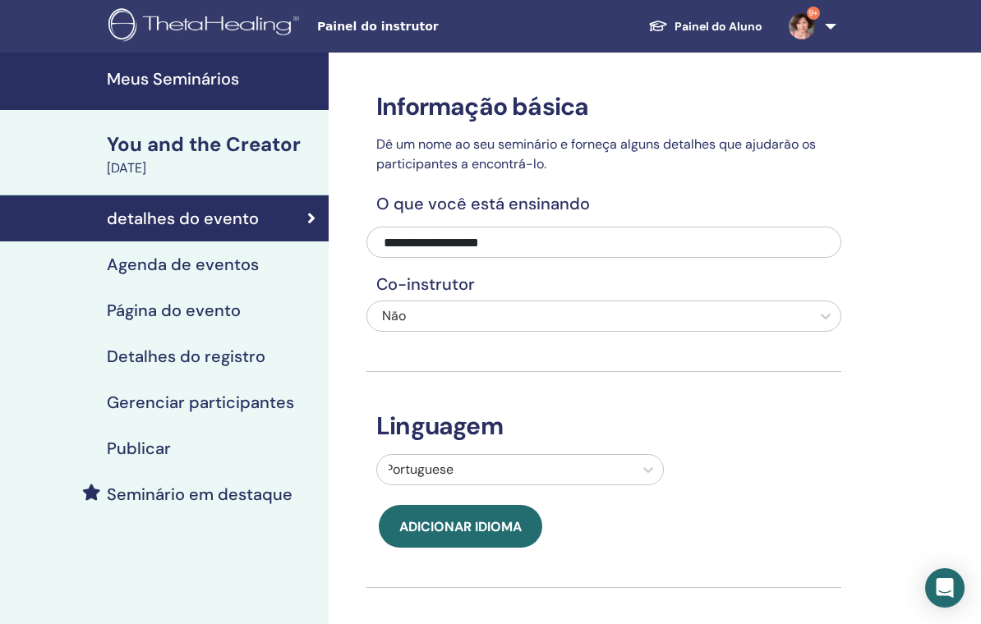
click at [120, 450] on h4 "Publicar" at bounding box center [139, 449] width 64 height 20
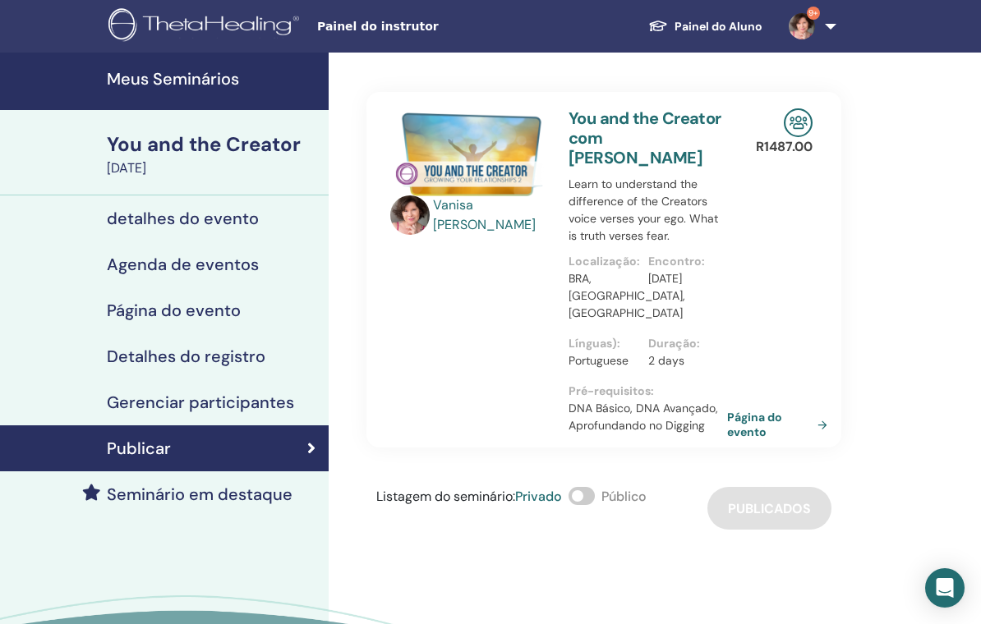
click at [122, 402] on h4 "Gerenciar participantes" at bounding box center [200, 403] width 187 height 20
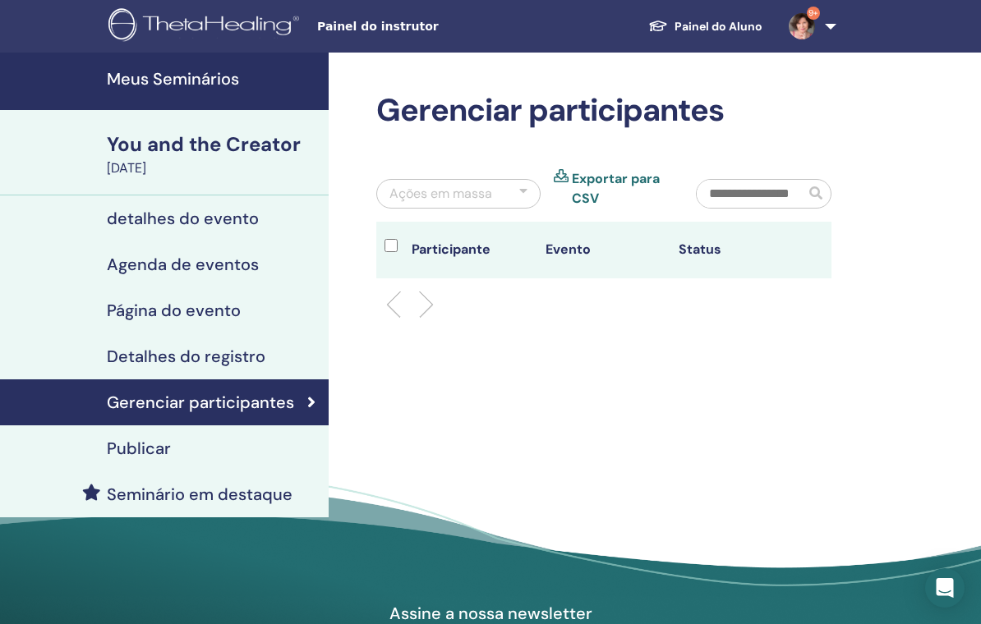
click at [125, 353] on h4 "Detalhes do registro" at bounding box center [186, 357] width 158 height 20
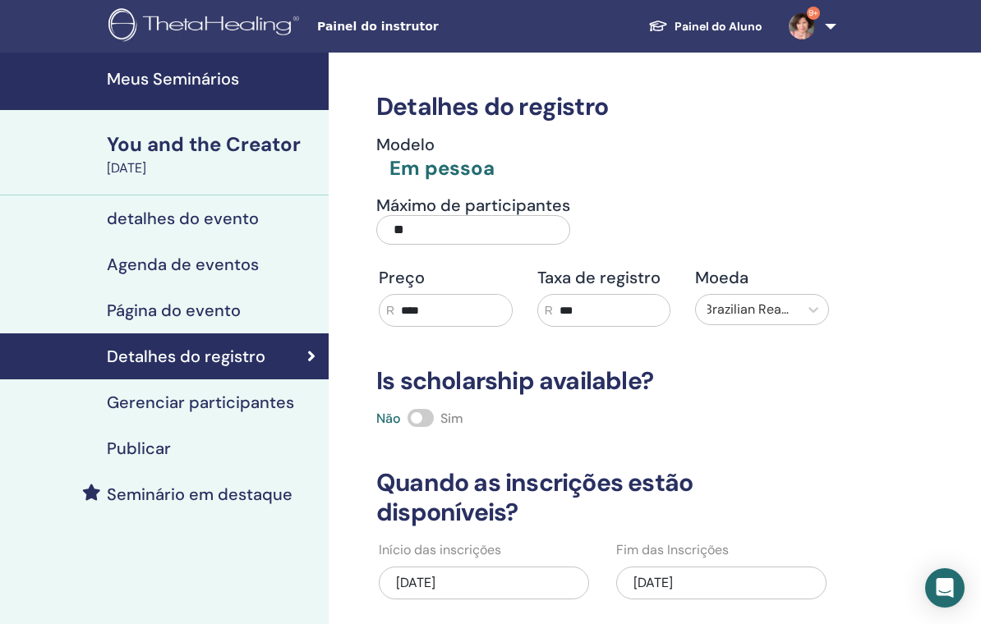
click at [118, 498] on h4 "Seminário em destaque" at bounding box center [200, 495] width 186 height 20
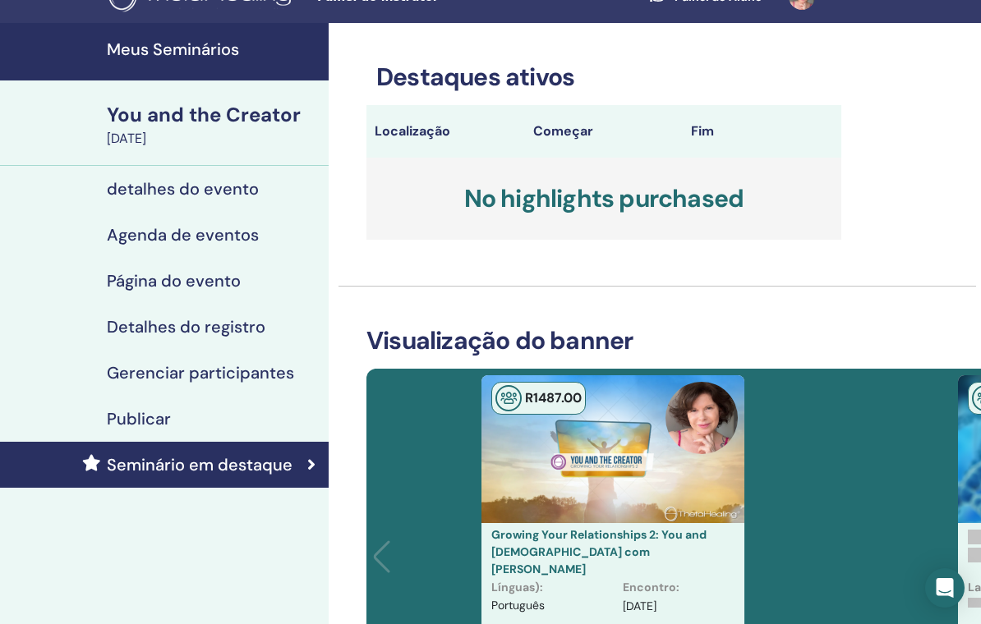
scroll to position [25, 0]
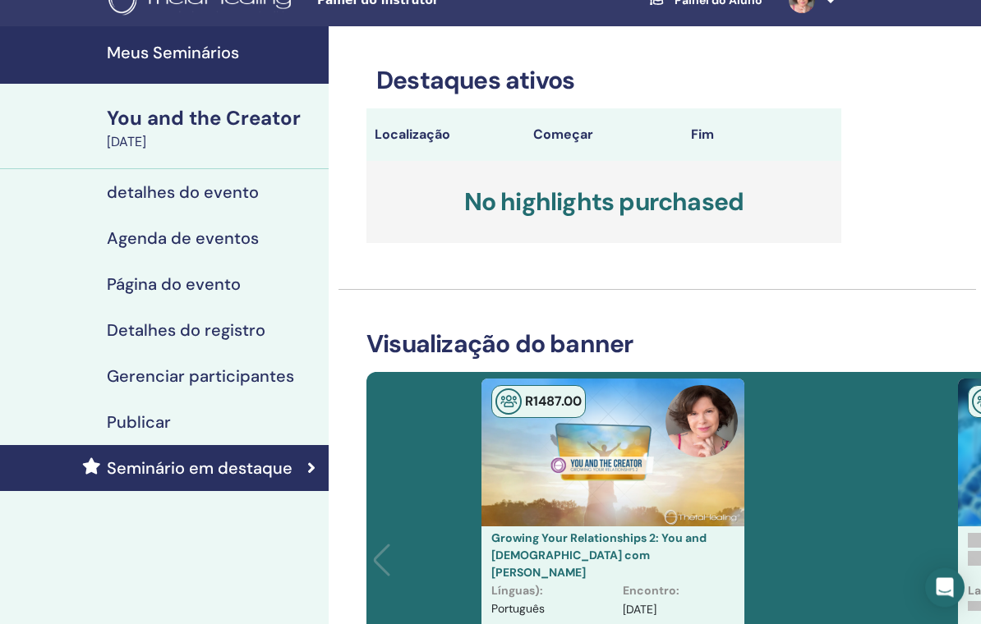
click at [120, 237] on h4 "Agenda de eventos" at bounding box center [183, 239] width 152 height 20
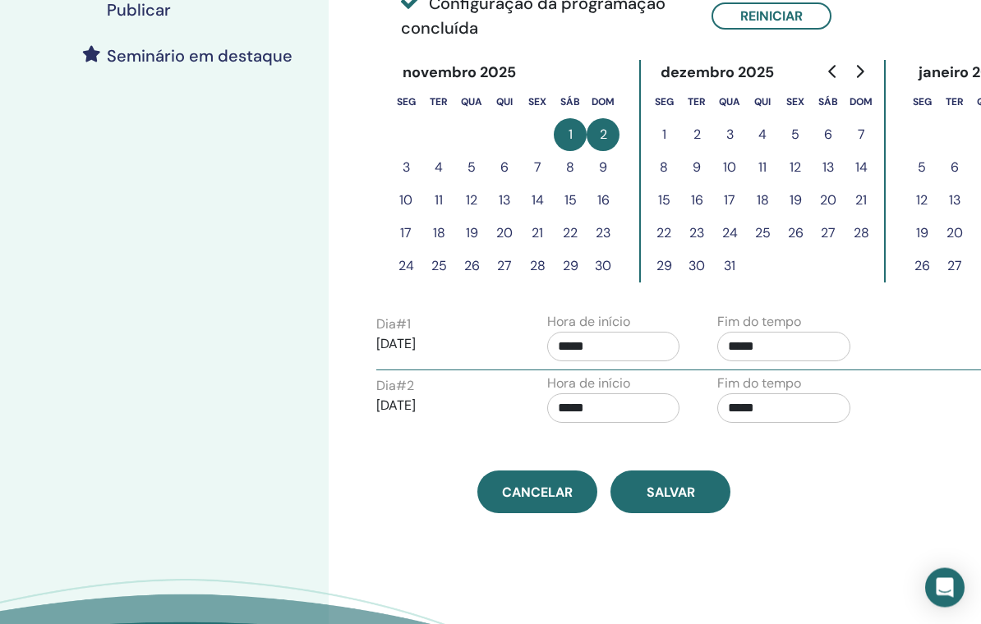
scroll to position [439, 0]
click at [701, 504] on button "Salvar" at bounding box center [670, 492] width 120 height 43
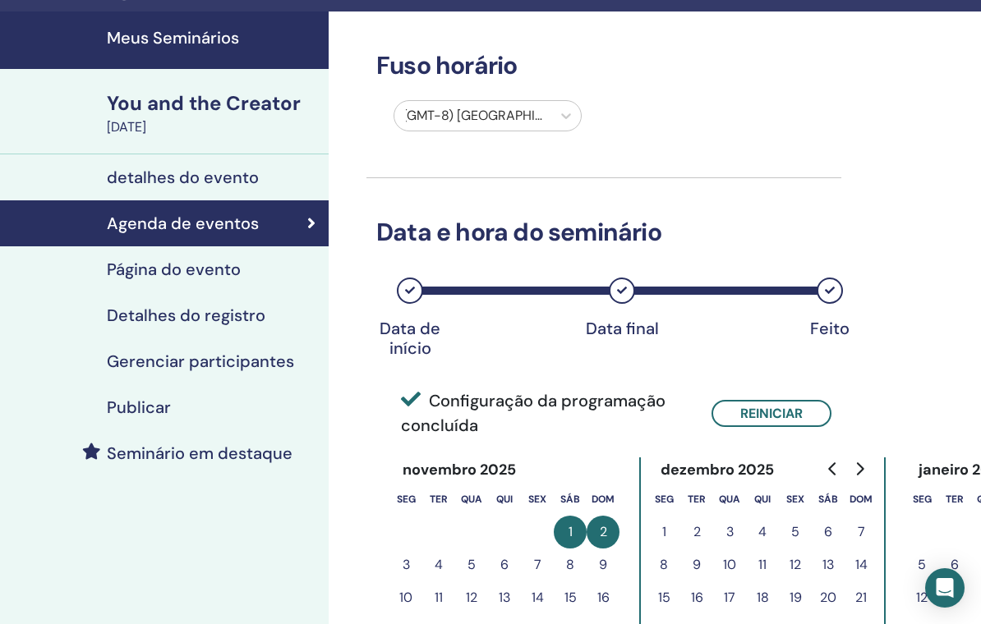
scroll to position [40, 0]
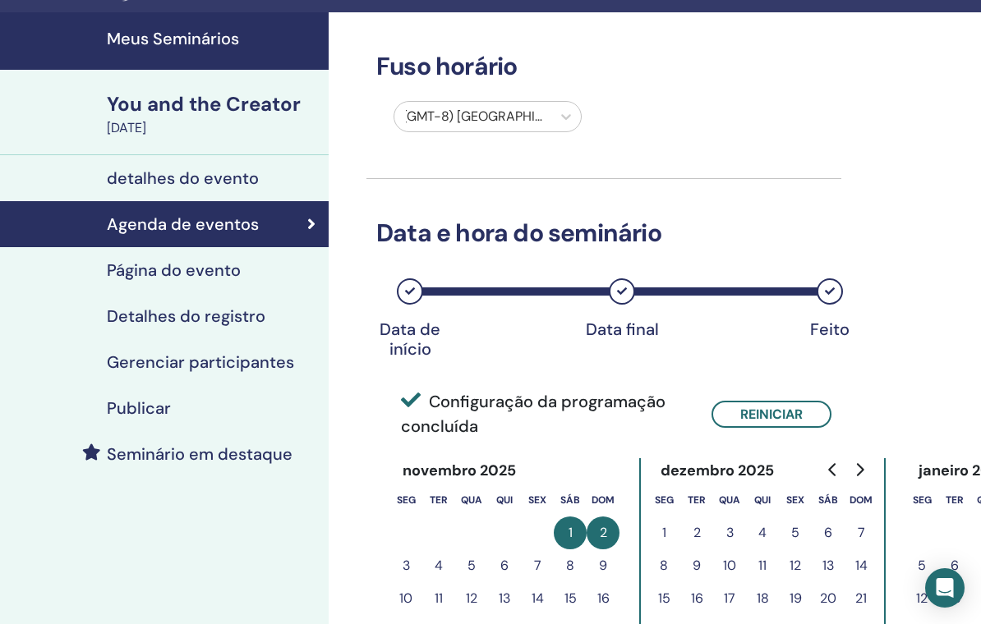
click at [110, 322] on h4 "Detalhes do registro" at bounding box center [186, 316] width 158 height 20
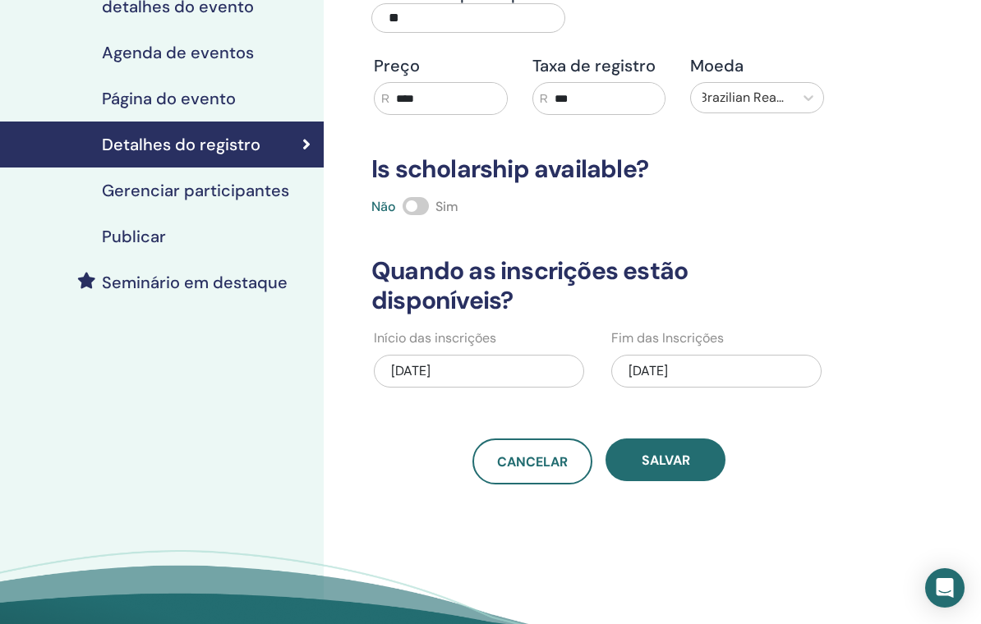
scroll to position [211, 5]
click at [117, 244] on h4 "Publicar" at bounding box center [134, 237] width 64 height 20
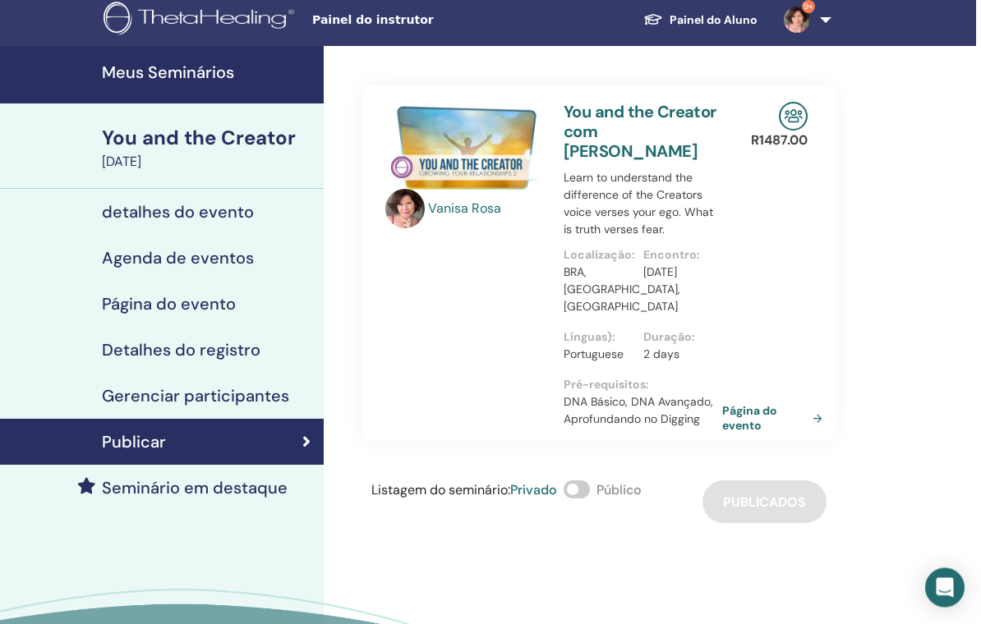
scroll to position [0, 5]
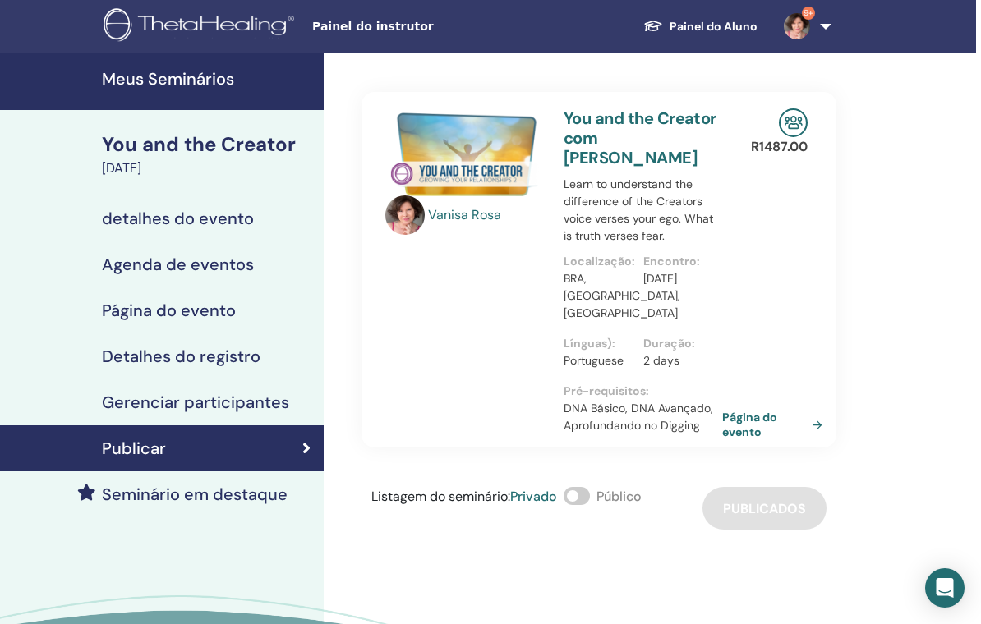
click at [227, 378] on link "Detalhes do registro" at bounding box center [159, 356] width 328 height 46
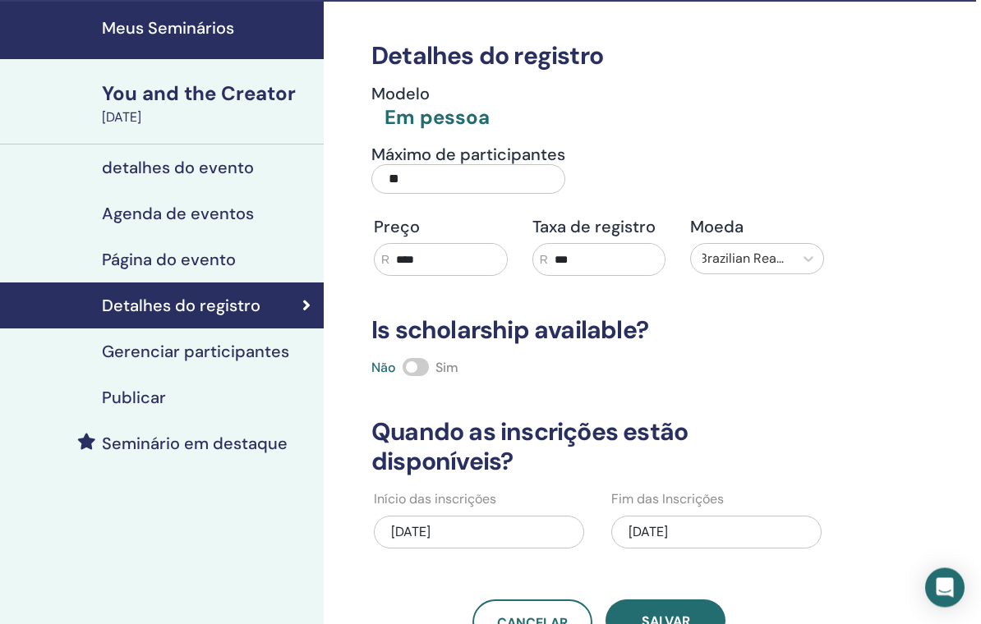
scroll to position [14, 5]
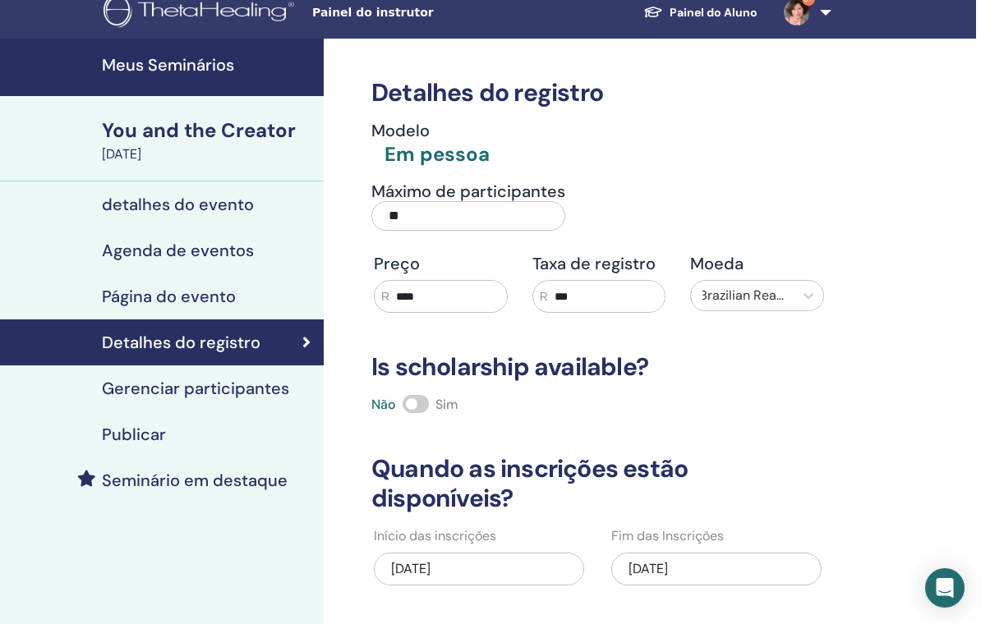
click at [123, 299] on h4 "Página do evento" at bounding box center [169, 297] width 134 height 20
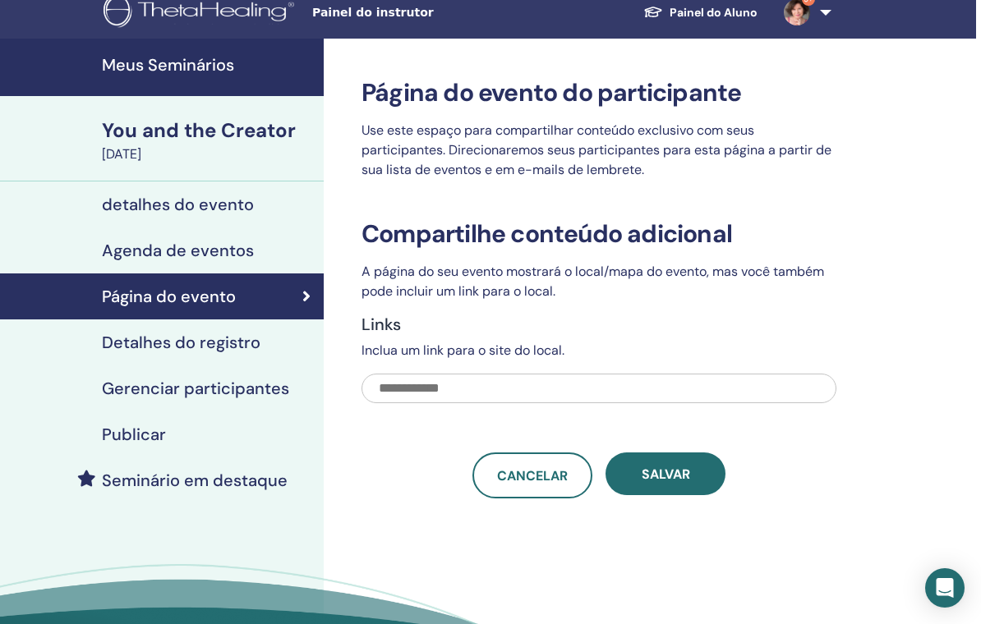
scroll to position [0, 5]
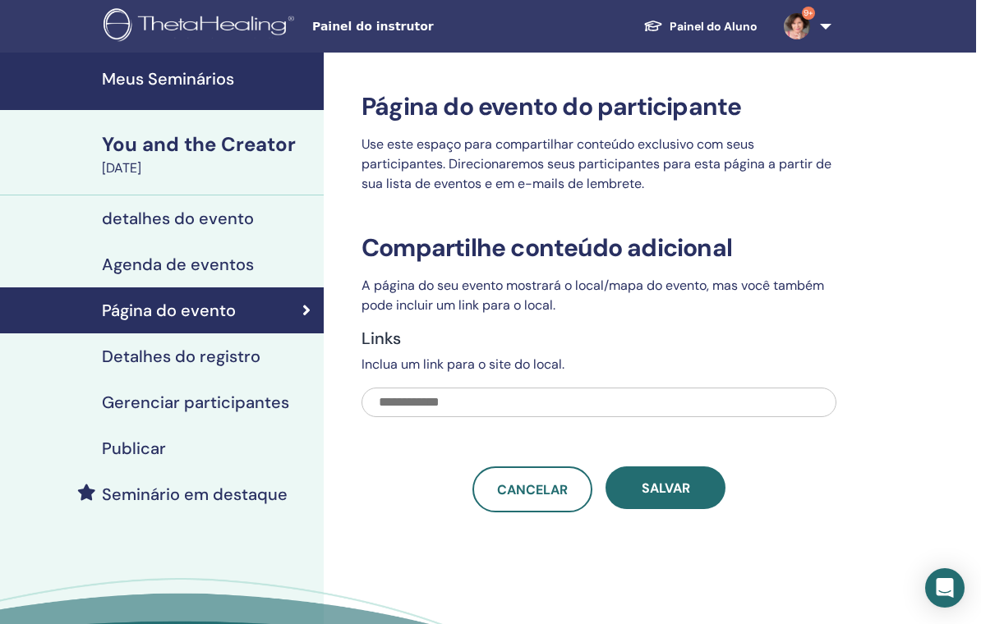
click at [528, 296] on p "A página do seu evento mostrará o local/mapa do evento, mas você também pode in…" at bounding box center [598, 295] width 475 height 39
click at [119, 269] on h4 "Agenda de eventos" at bounding box center [178, 265] width 152 height 20
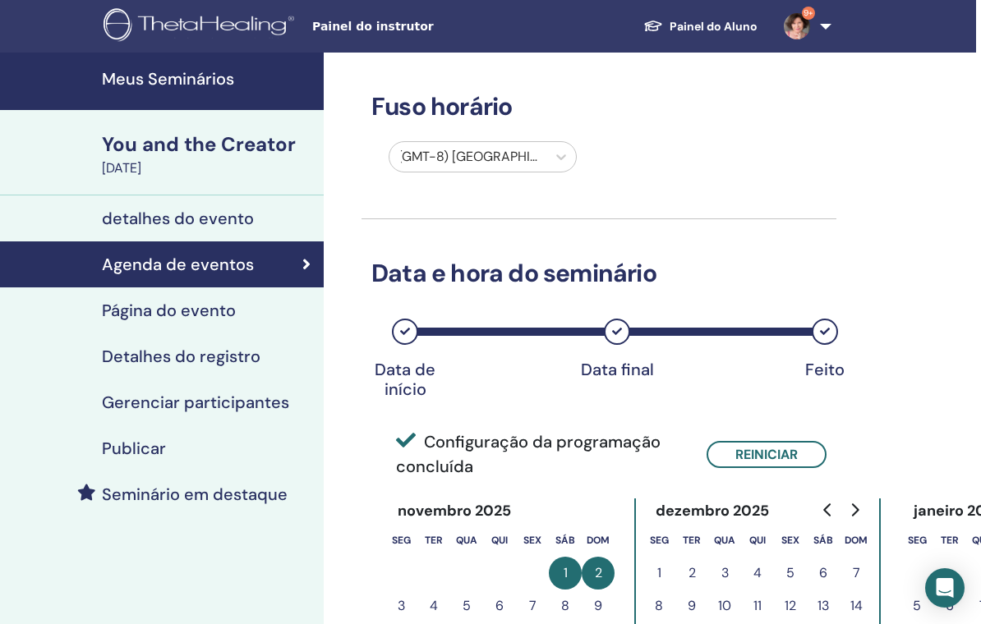
click at [126, 217] on h4 "detalhes do evento" at bounding box center [178, 219] width 152 height 20
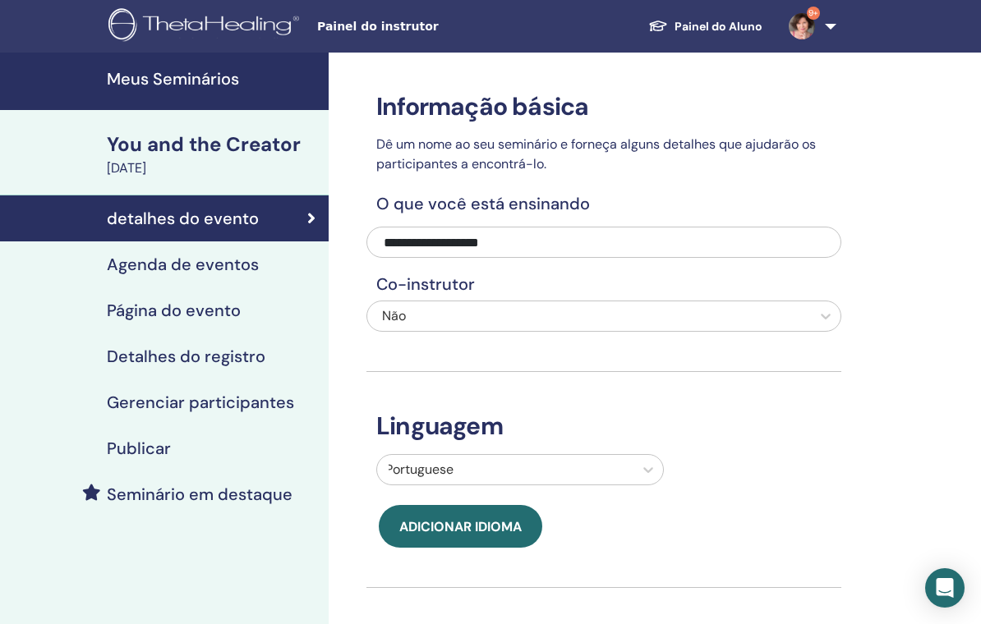
click at [204, 152] on div "You and the Creator" at bounding box center [213, 145] width 212 height 28
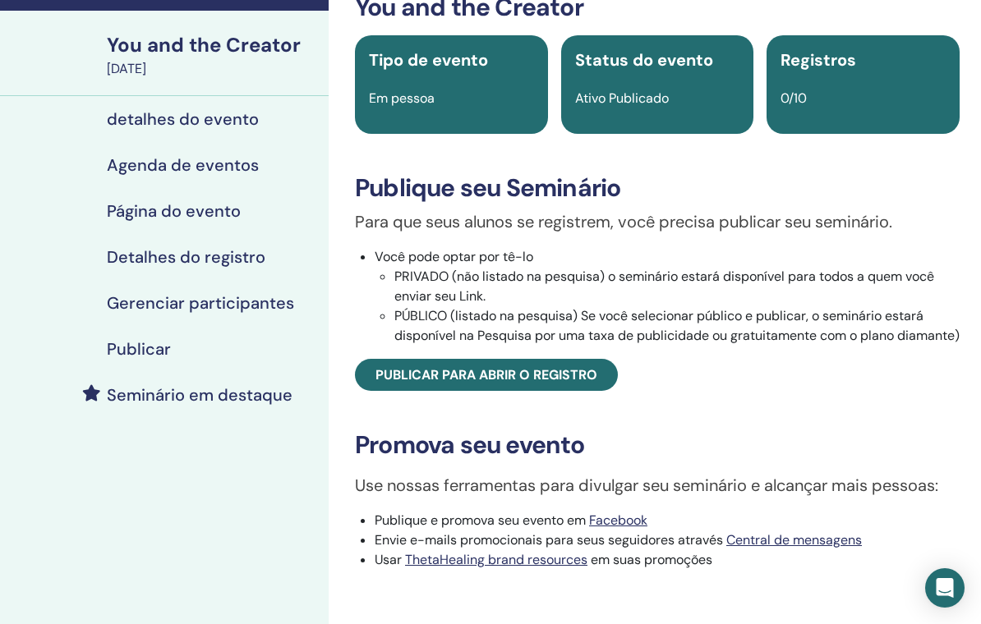
scroll to position [99, 0]
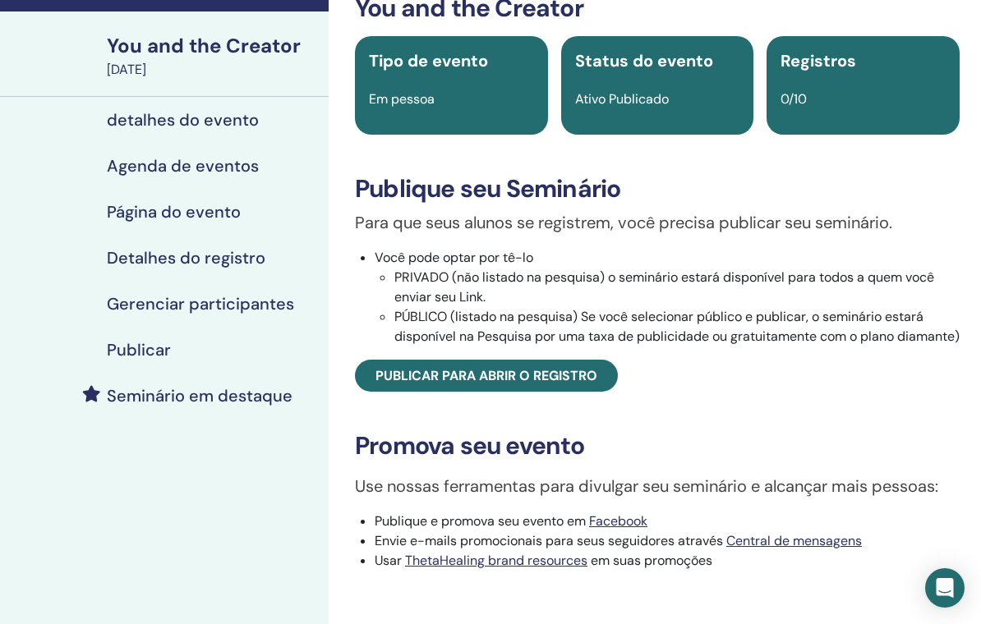
click at [489, 384] on span "Publicar para abrir o registro" at bounding box center [486, 375] width 222 height 17
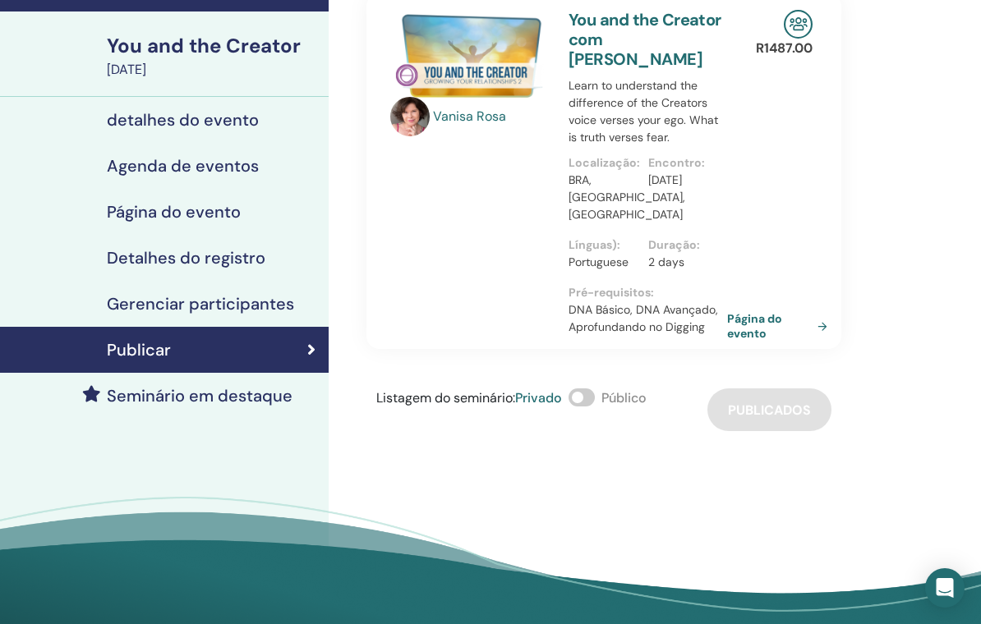
click at [514, 410] on div "[PERSON_NAME] You and the Creator com [PERSON_NAME] to understand the differenc…" at bounding box center [656, 307] width 657 height 707
